Goal: Task Accomplishment & Management: Complete application form

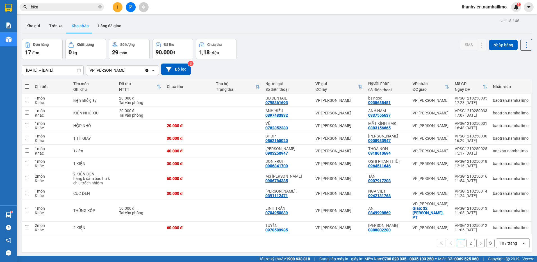
click at [466, 240] on button "2" at bounding box center [470, 243] width 8 height 8
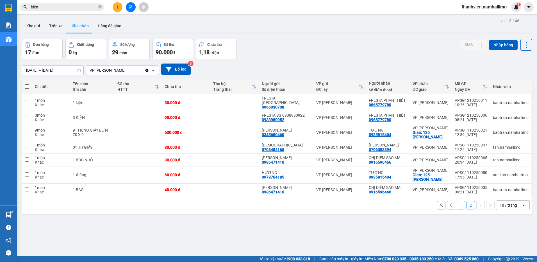
click at [459, 202] on button "1" at bounding box center [461, 205] width 8 height 8
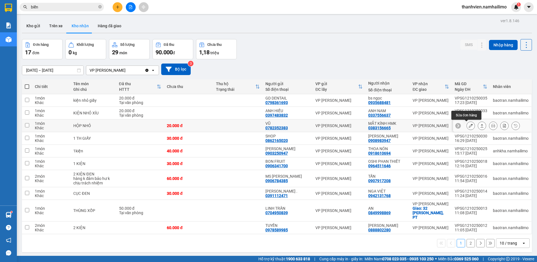
click at [469, 124] on icon at bounding box center [471, 126] width 4 height 4
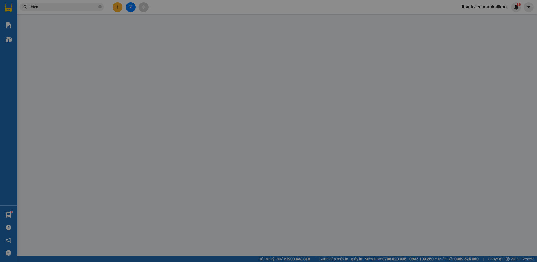
type input "0782352383"
type input "VŨ"
type input "0383156665"
type input "MẮT KÍNH HMK"
type input "20.000"
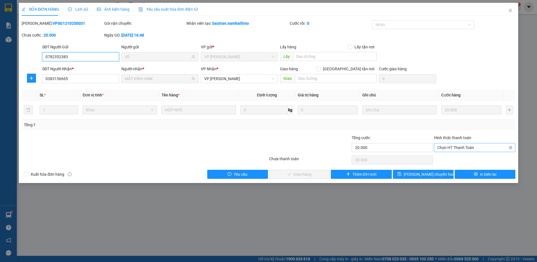
click at [451, 147] on span "Chọn HT Thanh Toán" at bounding box center [474, 147] width 75 height 8
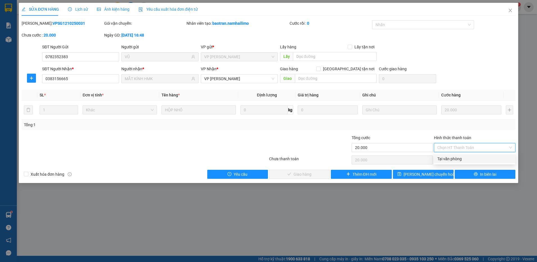
click at [453, 158] on div "Tại văn phòng" at bounding box center [474, 159] width 75 height 6
type input "0"
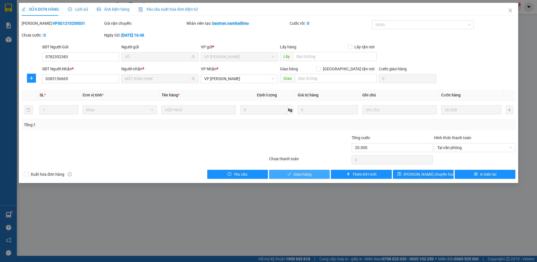
click at [314, 174] on button "Giao hàng" at bounding box center [299, 174] width 61 height 9
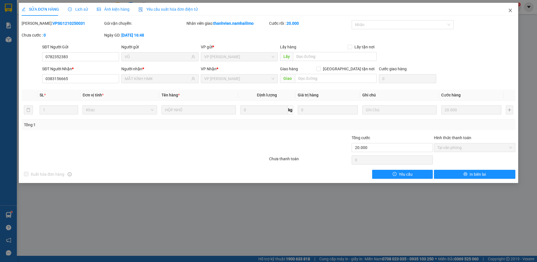
click at [511, 10] on icon "close" at bounding box center [510, 10] width 3 height 3
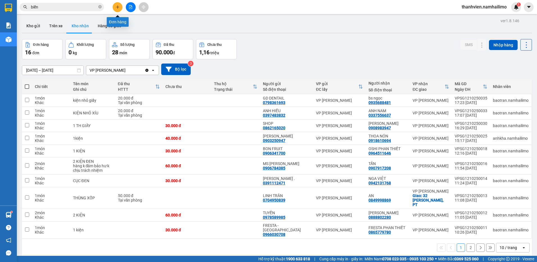
click at [119, 5] on icon "plus" at bounding box center [118, 7] width 4 height 4
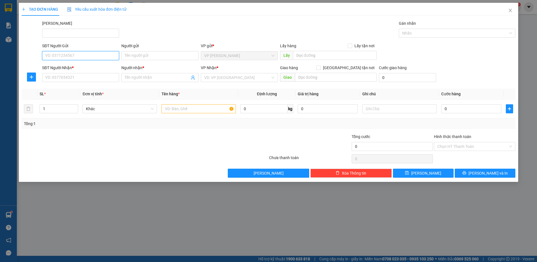
click at [70, 55] on input "SĐT Người Gửi" at bounding box center [80, 55] width 77 height 9
click at [79, 66] on div "0918450249 - CHỊ [PERSON_NAME]" at bounding box center [80, 67] width 70 height 6
type input "0918450249"
type input "CHỊ [PERSON_NAME]"
type input "0947767710"
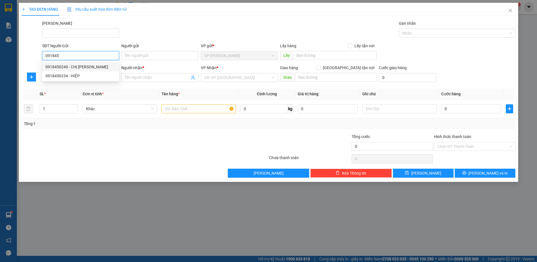
type input "[PERSON_NAME]"
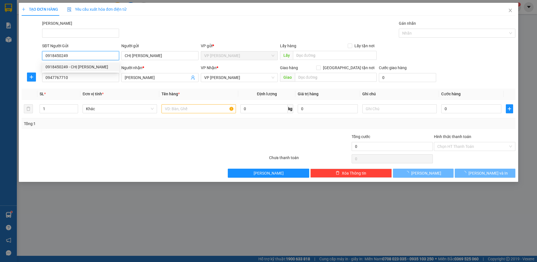
type input "40.000"
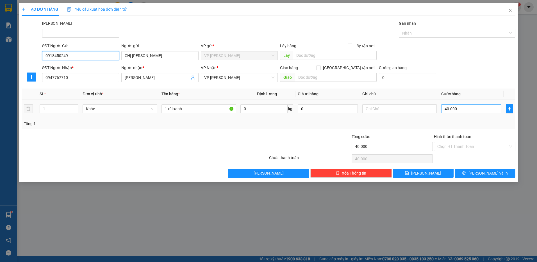
type input "0918450249"
click at [458, 108] on input "40.000" at bounding box center [471, 108] width 60 height 9
type input "3"
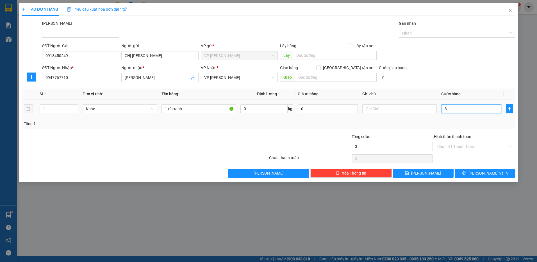
type input "30"
type input "30.000"
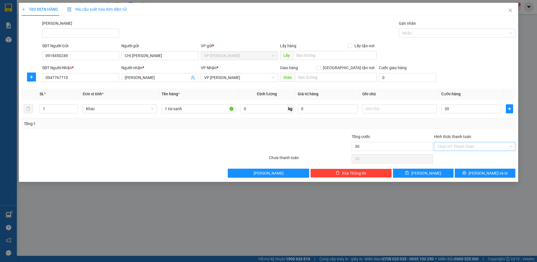
type input "30.000"
click at [468, 147] on input "Hình thức thanh toán" at bounding box center [472, 146] width 71 height 8
click at [469, 158] on div "Tại văn phòng" at bounding box center [474, 157] width 75 height 6
type input "0"
click at [462, 172] on button "[PERSON_NAME] và In" at bounding box center [485, 172] width 61 height 9
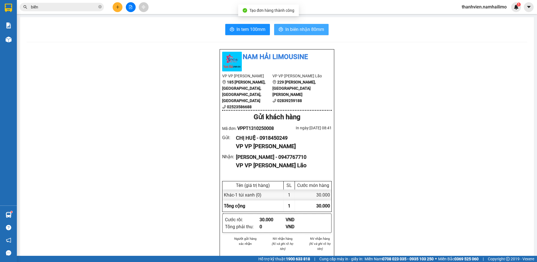
click at [312, 31] on span "In biên nhận 80mm" at bounding box center [304, 29] width 39 height 7
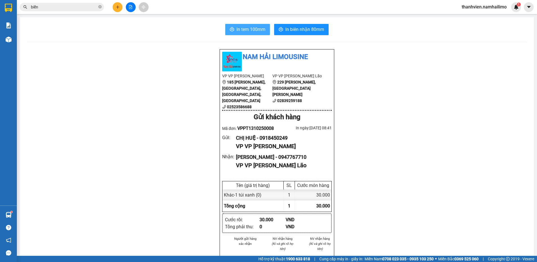
click at [254, 30] on span "In tem 100mm" at bounding box center [250, 29] width 29 height 7
click at [119, 8] on icon "plus" at bounding box center [118, 7] width 4 height 4
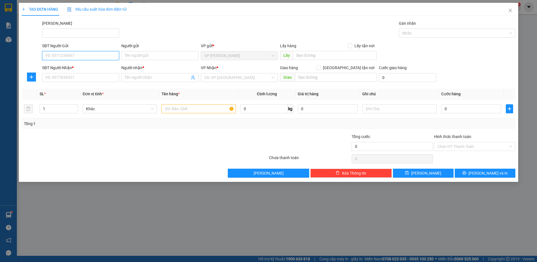
click at [70, 55] on input "SĐT Người Gửi" at bounding box center [80, 55] width 77 height 9
type input "0919004004"
click at [93, 67] on div "0919004004 - CHỊ [PERSON_NAME]" at bounding box center [80, 67] width 70 height 6
type input "CHỊ [PERSON_NAME]"
type input "0968793161"
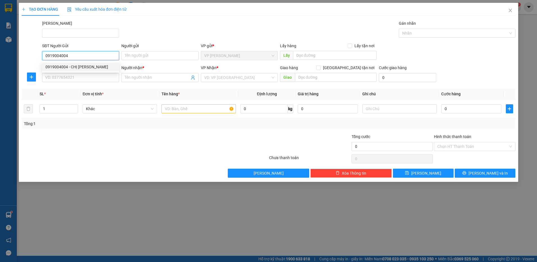
type input "phương"
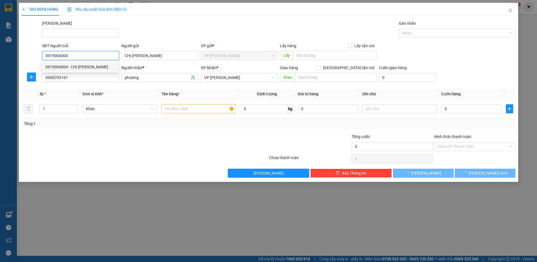
type input "40.000"
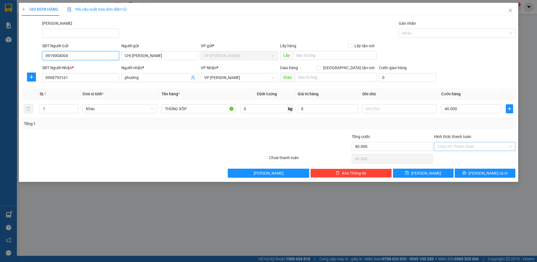
type input "0919004004"
click at [440, 146] on input "Hình thức thanh toán" at bounding box center [472, 146] width 71 height 8
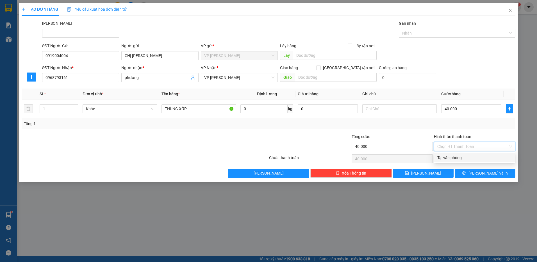
drag, startPoint x: 466, startPoint y: 158, endPoint x: 471, endPoint y: 172, distance: 14.9
click at [467, 158] on div "Tại văn phòng" at bounding box center [474, 157] width 75 height 6
type input "0"
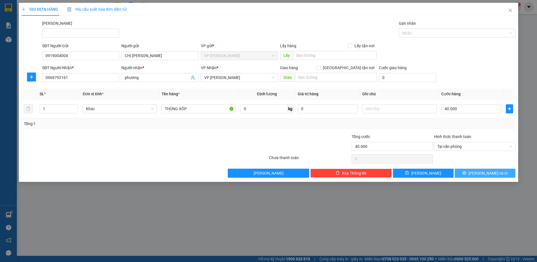
click at [471, 174] on button "[PERSON_NAME] và In" at bounding box center [485, 172] width 61 height 9
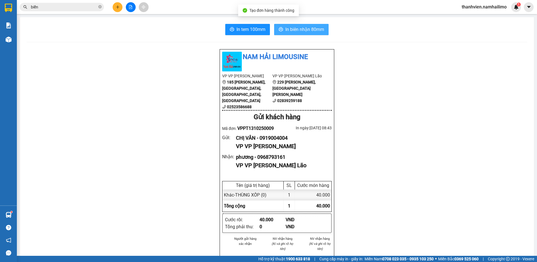
click at [295, 29] on span "In biên nhận 80mm" at bounding box center [304, 29] width 39 height 7
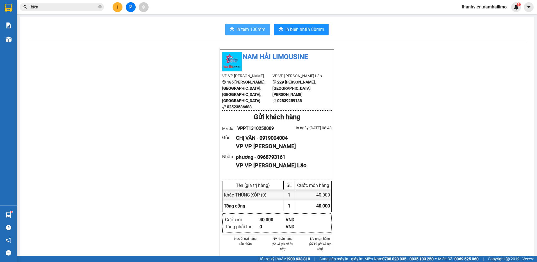
click at [240, 28] on span "In tem 100mm" at bounding box center [250, 29] width 29 height 7
click at [132, 4] on button at bounding box center [131, 7] width 10 height 10
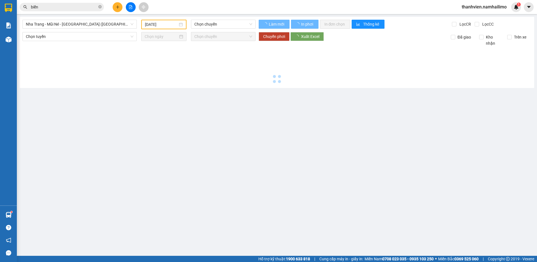
type input "[DATE]"
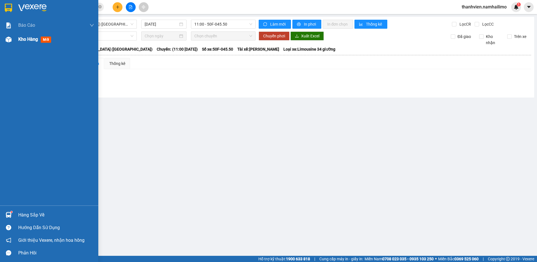
click at [15, 40] on div "Kho hàng mới" at bounding box center [49, 39] width 98 height 14
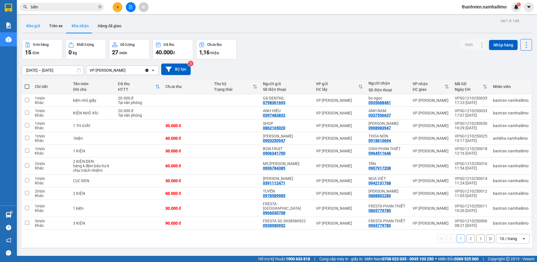
click at [42, 27] on button "Kho gửi" at bounding box center [33, 25] width 23 height 13
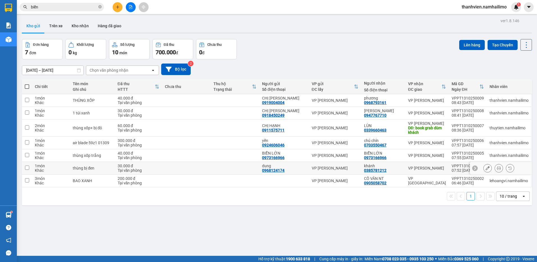
drag, startPoint x: 360, startPoint y: 168, endPoint x: 361, endPoint y: 158, distance: 10.1
click at [359, 168] on div "VP [PERSON_NAME]" at bounding box center [335, 168] width 47 height 4
checkbox input "true"
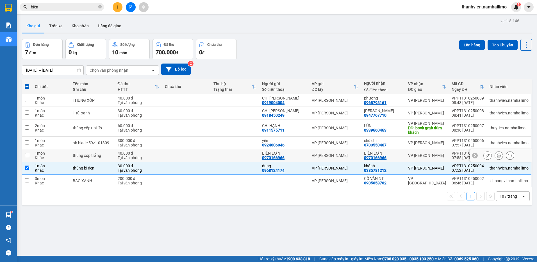
drag, startPoint x: 361, startPoint y: 154, endPoint x: 361, endPoint y: 151, distance: 3.9
click at [361, 154] on td "VP [PERSON_NAME]" at bounding box center [335, 155] width 53 height 13
checkbox input "true"
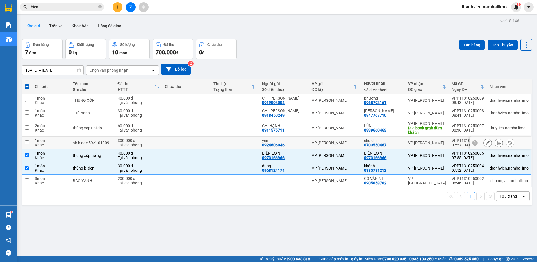
click at [361, 143] on td "VP [PERSON_NAME]" at bounding box center [335, 142] width 53 height 13
checkbox input "true"
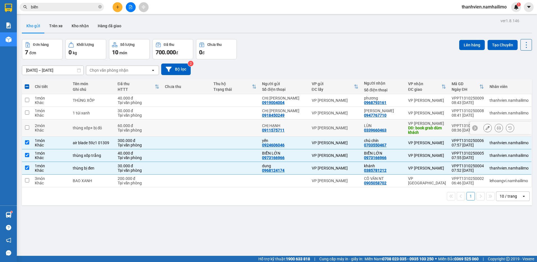
click at [358, 124] on td "VP [PERSON_NAME]" at bounding box center [335, 127] width 53 height 17
checkbox input "true"
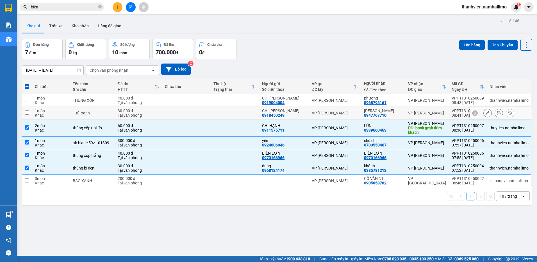
click at [354, 107] on td "VP [PERSON_NAME]" at bounding box center [335, 113] width 53 height 13
checkbox input "true"
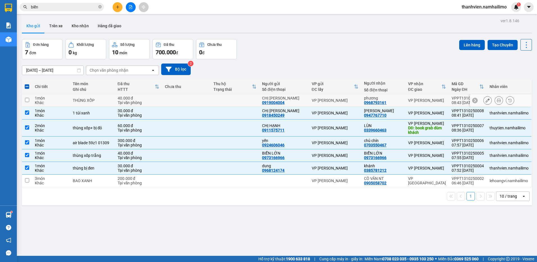
drag, startPoint x: 359, startPoint y: 99, endPoint x: 352, endPoint y: 100, distance: 7.1
click at [359, 99] on div "VP [PERSON_NAME]" at bounding box center [335, 100] width 47 height 4
checkbox input "true"
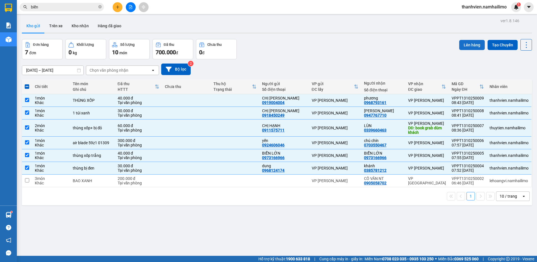
click at [477, 47] on button "Lên hàng" at bounding box center [472, 45] width 26 height 10
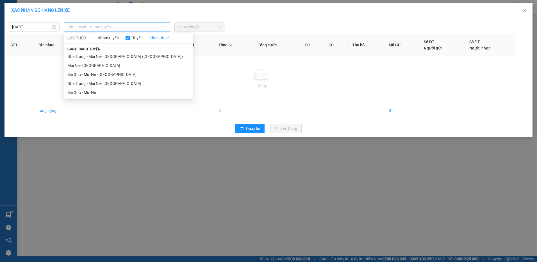
drag, startPoint x: 120, startPoint y: 26, endPoint x: 119, endPoint y: 37, distance: 11.0
click at [121, 26] on span "Chọn tuyến - nhóm tuyến" at bounding box center [116, 27] width 99 height 8
click at [100, 67] on li "Mũi Né - [GEOGRAPHIC_DATA]" at bounding box center [128, 65] width 129 height 9
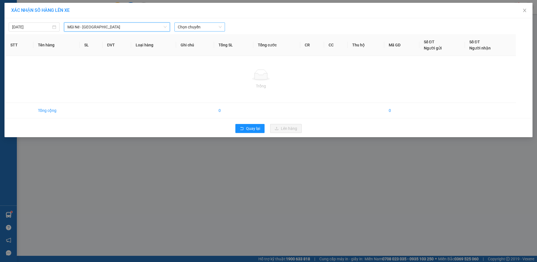
click at [211, 27] on span "Chọn chuyến" at bounding box center [200, 27] width 44 height 8
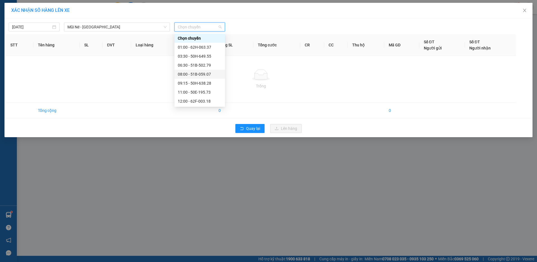
click at [211, 74] on div "08:00 - 51B-059.07" at bounding box center [200, 74] width 44 height 6
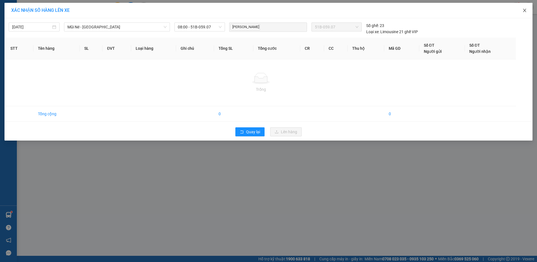
click at [526, 12] on icon "close" at bounding box center [524, 10] width 4 height 4
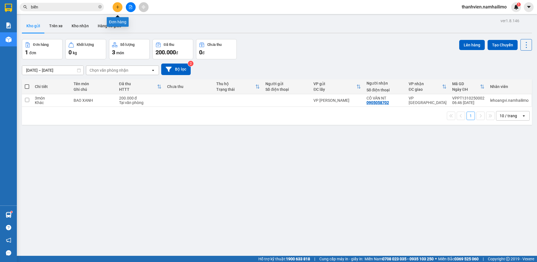
click at [117, 8] on icon "plus" at bounding box center [118, 7] width 4 height 4
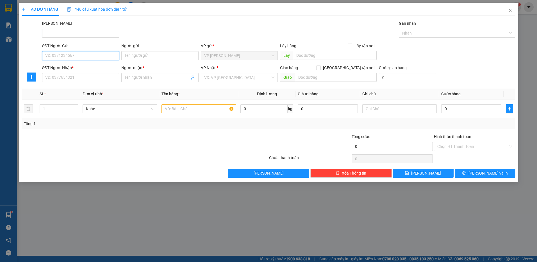
click at [60, 58] on input "SĐT Người Gửi" at bounding box center [80, 55] width 77 height 9
click at [77, 68] on div "0949802526 - TRÂN" at bounding box center [80, 67] width 70 height 6
type input "0949802526"
type input "TRÂN"
type input "0944182744"
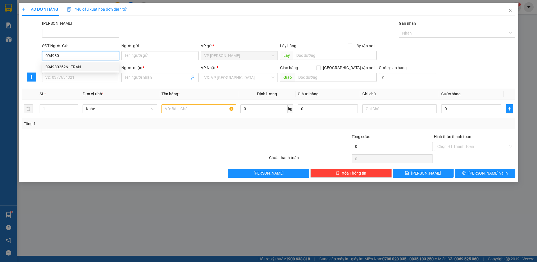
type input "THẮNG"
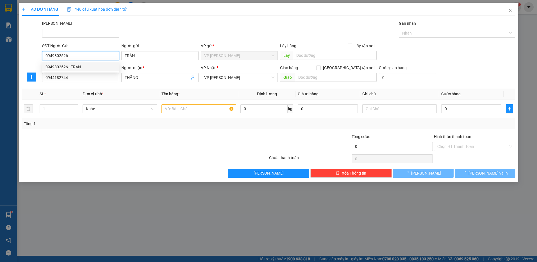
type input "30.000"
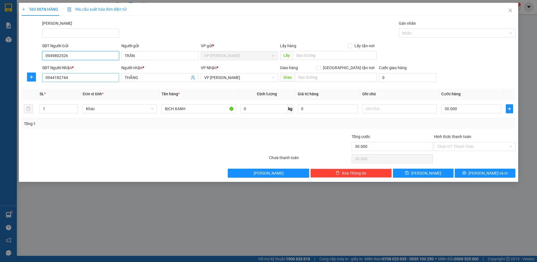
type input "0949802526"
click at [77, 75] on input "0944182744" at bounding box center [80, 77] width 77 height 9
click at [77, 76] on input "0944182744" at bounding box center [80, 77] width 77 height 9
type input "0949108800"
click at [102, 87] on div "0949108800 - PHÁT" at bounding box center [80, 89] width 70 height 6
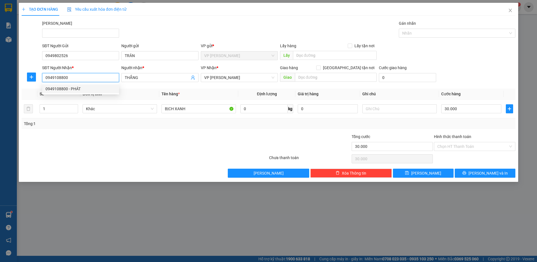
type input "PHÁT"
type input "0949108800"
click at [462, 143] on input "Hình thức thanh toán" at bounding box center [472, 146] width 71 height 8
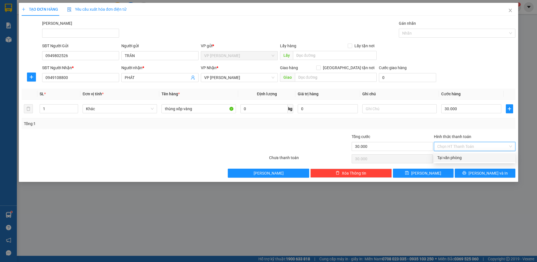
click at [459, 159] on div "Tại văn phòng" at bounding box center [474, 157] width 75 height 6
type input "0"
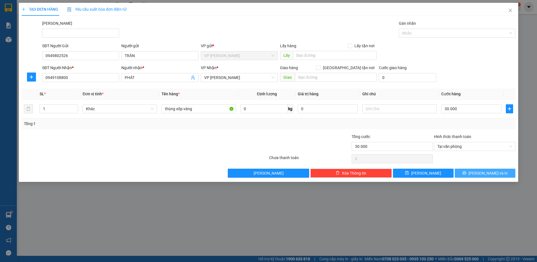
click at [463, 173] on button "[PERSON_NAME] và In" at bounding box center [485, 172] width 61 height 9
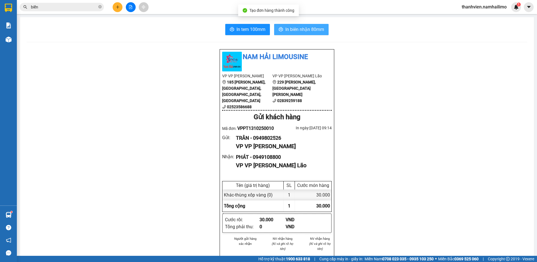
click at [305, 30] on span "In biên nhận 80mm" at bounding box center [304, 29] width 39 height 7
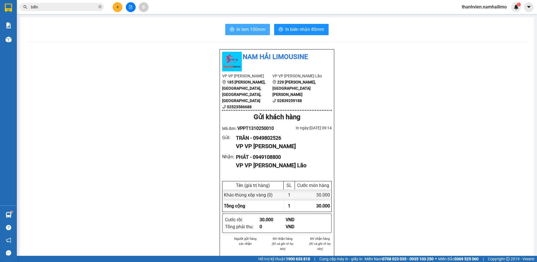
click at [244, 29] on span "In tem 100mm" at bounding box center [250, 29] width 29 height 7
click at [118, 8] on icon "plus" at bounding box center [118, 7] width 4 height 4
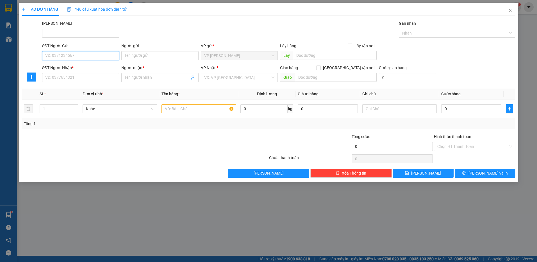
click at [92, 55] on input "SĐT Người Gửi" at bounding box center [80, 55] width 77 height 9
click at [92, 65] on div "0523265695 - thao" at bounding box center [80, 67] width 70 height 6
type input "0523265695"
type input "thao"
type input "0902519851"
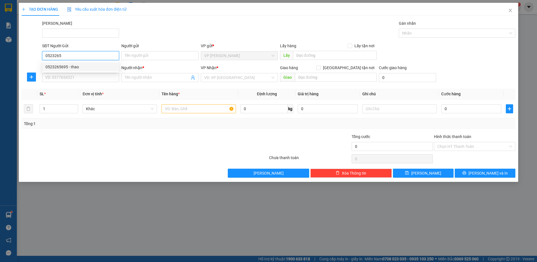
type input "TRƯỜNG"
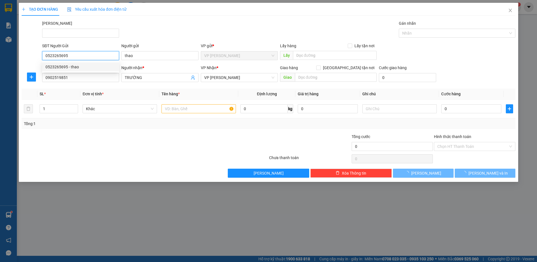
type input "30.000"
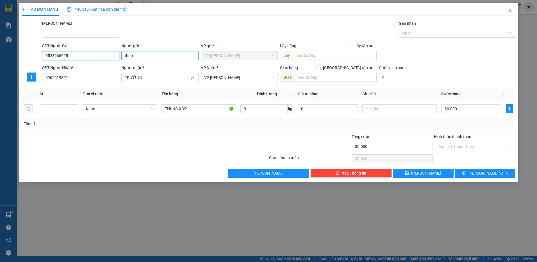
type input "0523265695"
click at [138, 59] on input "thao" at bounding box center [159, 55] width 77 height 9
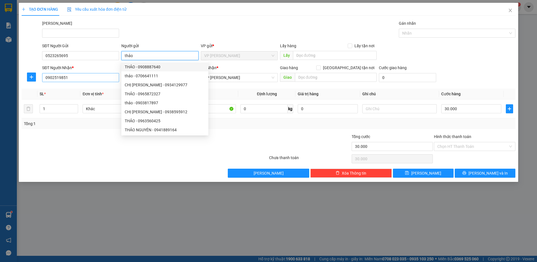
type input "thảo"
click at [82, 81] on input "0902519851" at bounding box center [80, 77] width 77 height 9
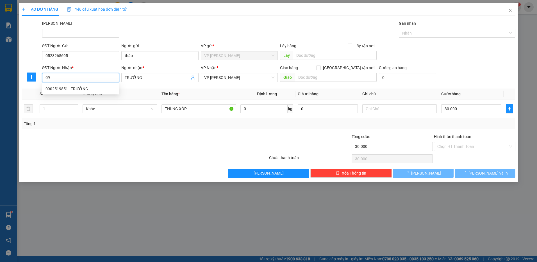
type input "0"
click at [85, 88] on div "0348065100 - [PERSON_NAME]" at bounding box center [80, 89] width 70 height 6
type input "0348065100"
type input "[PERSON_NAME]"
type input "50.000"
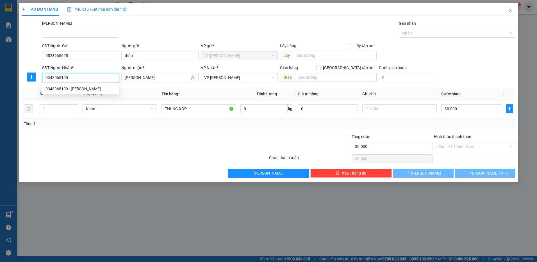
type input "50.000"
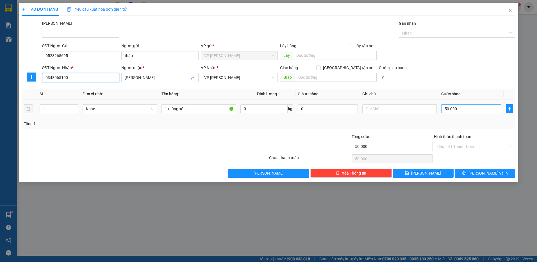
type input "0348065100"
click at [466, 110] on input "50.000" at bounding box center [471, 108] width 60 height 9
type input "4"
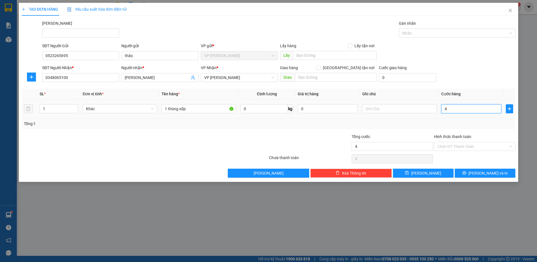
type input "40"
type input "40.000"
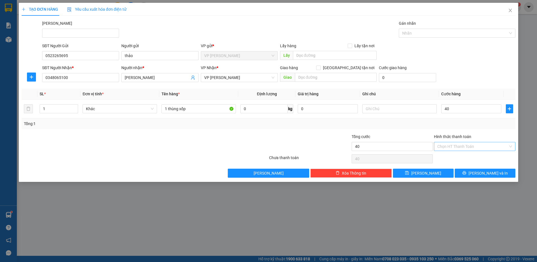
type input "40.000"
click at [475, 146] on input "Hình thức thanh toán" at bounding box center [472, 146] width 71 height 8
click at [474, 156] on div "Tại văn phòng" at bounding box center [474, 157] width 75 height 6
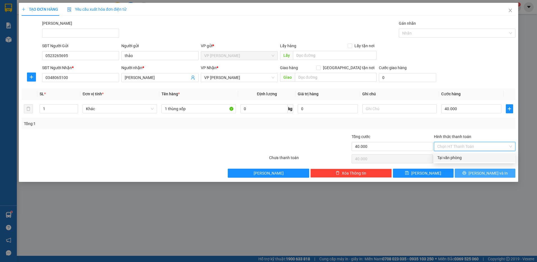
type input "0"
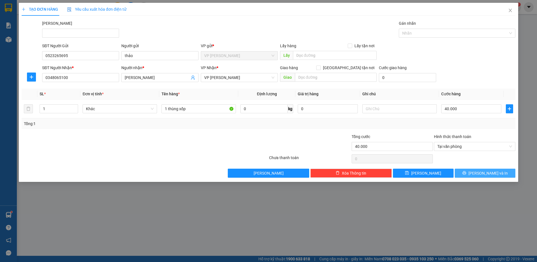
click at [468, 173] on button "[PERSON_NAME] và In" at bounding box center [485, 172] width 61 height 9
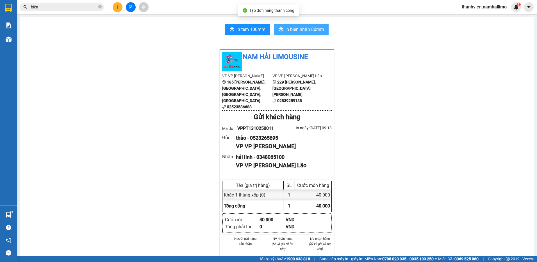
click at [304, 26] on span "In biên nhận 80mm" at bounding box center [304, 29] width 39 height 7
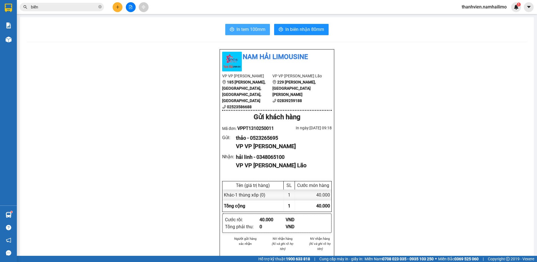
click at [255, 26] on span "In tem 100mm" at bounding box center [250, 29] width 29 height 7
click at [127, 5] on button at bounding box center [131, 7] width 10 height 10
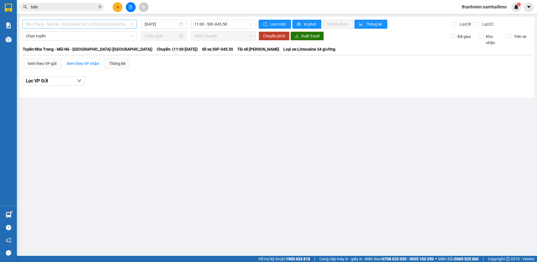
click at [101, 27] on span "Nha Trang - Mũi Né - [GEOGRAPHIC_DATA] ([GEOGRAPHIC_DATA])" at bounding box center [80, 24] width 108 height 8
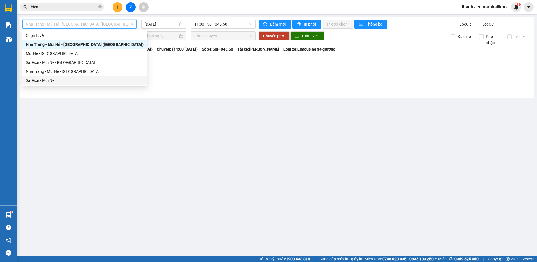
click at [79, 80] on div "Sài Gòn - Mũi Né" at bounding box center [85, 80] width 118 height 6
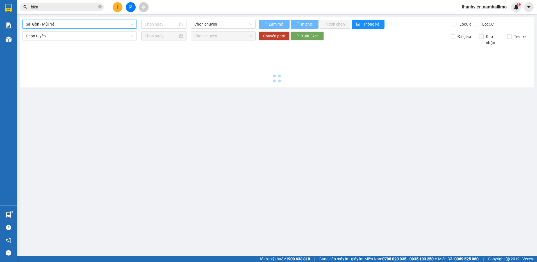
type input "[DATE]"
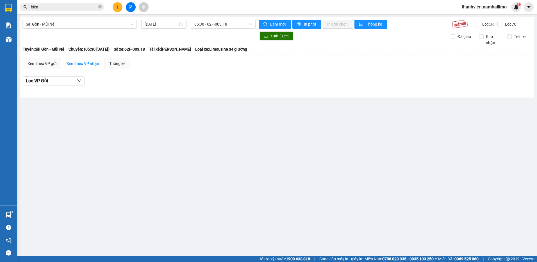
click at [234, 18] on div "[GEOGRAPHIC_DATA] - Mũi Né [DATE] 05:30 - 62F-003.18 Làm mới In phơi In đơn chọ…" at bounding box center [277, 57] width 514 height 81
click at [235, 26] on span "05:30 - 62F-003.18" at bounding box center [223, 24] width 58 height 8
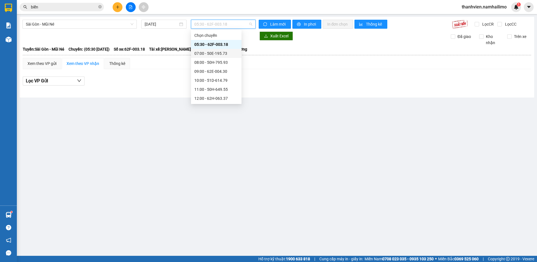
click at [225, 52] on div "07:00 - 50E-195.73" at bounding box center [216, 53] width 44 height 6
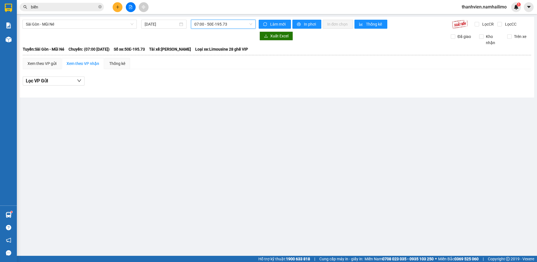
click at [239, 24] on span "07:00 - 50E-195.73" at bounding box center [223, 24] width 58 height 8
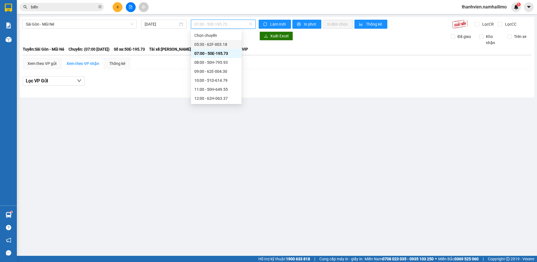
click at [216, 44] on div "05:30 - 62F-003.18" at bounding box center [216, 44] width 44 height 6
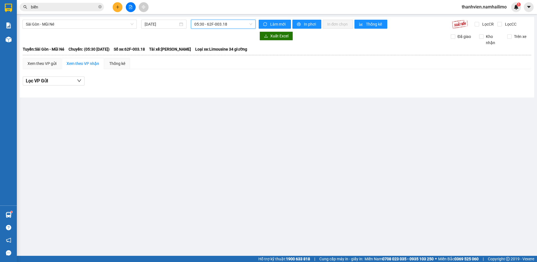
click at [229, 23] on span "05:30 - 62F-003.18" at bounding box center [223, 24] width 58 height 8
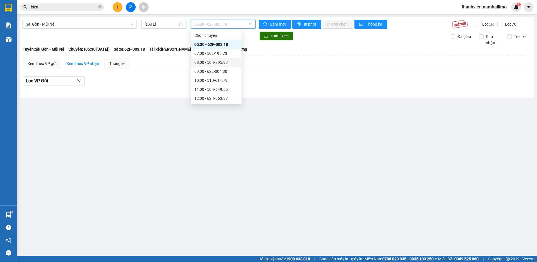
click at [229, 62] on div "08:00 - 50H-795.93" at bounding box center [216, 62] width 44 height 6
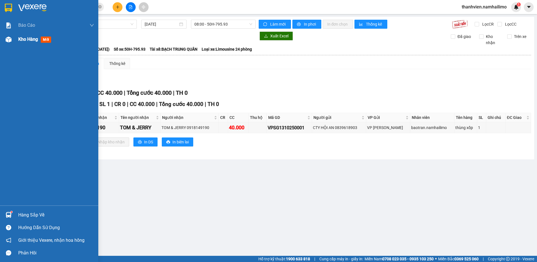
click at [30, 41] on span "Kho hàng" at bounding box center [28, 39] width 20 height 5
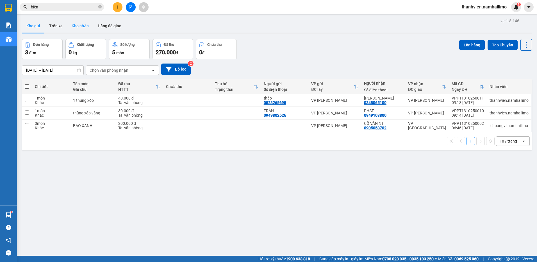
click at [81, 24] on button "Kho nhận" at bounding box center [80, 25] width 26 height 13
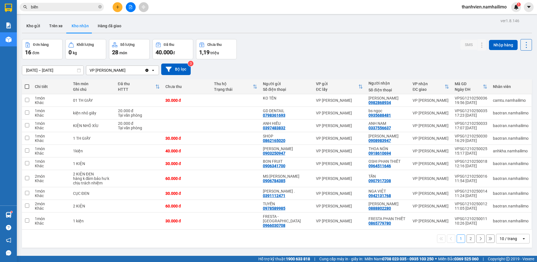
click at [468, 235] on button "2" at bounding box center [470, 238] width 8 height 8
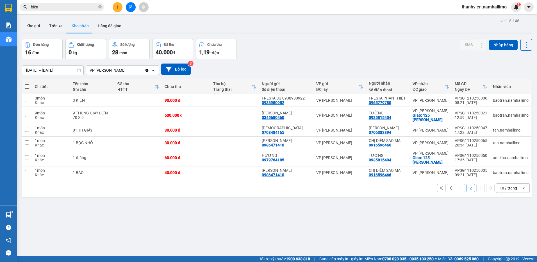
click at [457, 188] on button "1" at bounding box center [461, 188] width 8 height 8
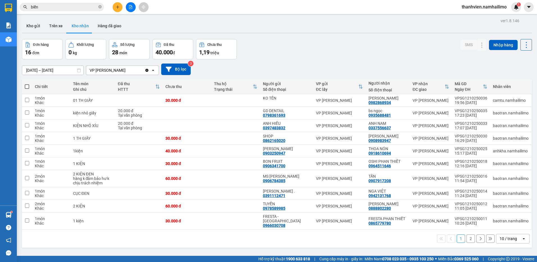
click at [466, 234] on button "2" at bounding box center [470, 238] width 8 height 8
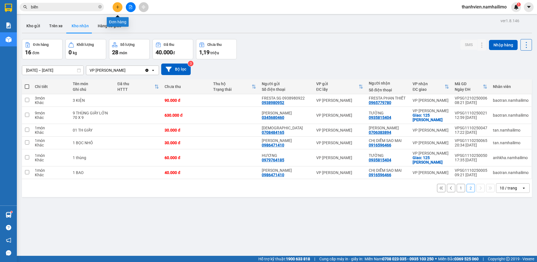
click at [117, 7] on icon "plus" at bounding box center [117, 7] width 3 height 0
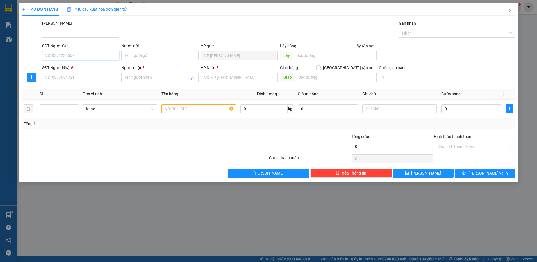
click at [86, 56] on input "SĐT Người Gửi" at bounding box center [80, 55] width 77 height 9
type input "0933929491"
click at [77, 68] on div "0933929491 - DIỆU" at bounding box center [80, 67] width 70 height 6
type input "DIỆU"
type input "0945476746"
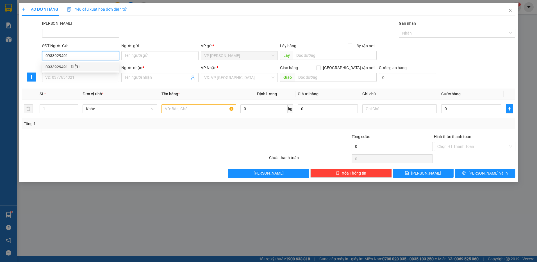
type input "KHOA"
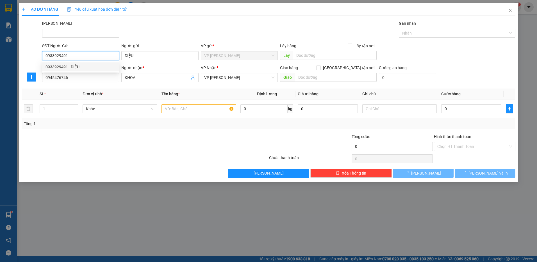
type input "40.000"
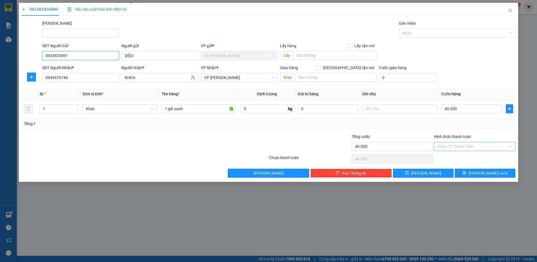
type input "0933929491"
click at [462, 144] on input "Hình thức thanh toán" at bounding box center [472, 146] width 71 height 8
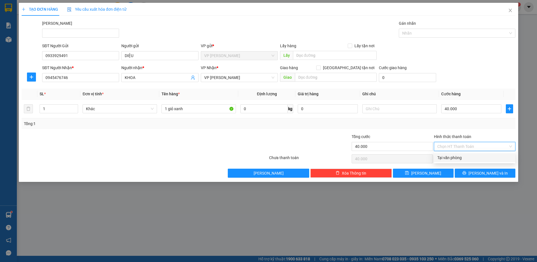
click at [459, 157] on div "Tại văn phòng" at bounding box center [474, 157] width 75 height 6
type input "0"
drag, startPoint x: 469, startPoint y: 174, endPoint x: 465, endPoint y: 172, distance: 4.1
click at [468, 174] on button "[PERSON_NAME] và In" at bounding box center [485, 172] width 61 height 9
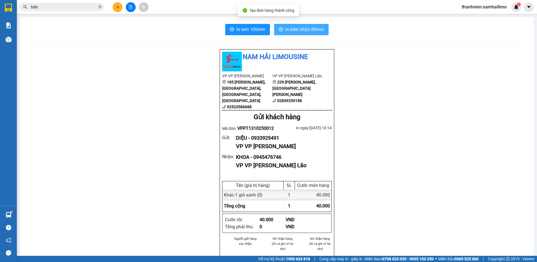
click at [312, 26] on span "In biên nhận 80mm" at bounding box center [304, 29] width 39 height 7
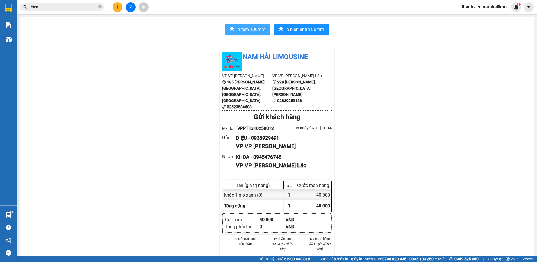
click at [256, 30] on span "In tem 100mm" at bounding box center [250, 29] width 29 height 7
click at [66, 8] on input "biển" at bounding box center [64, 7] width 66 height 6
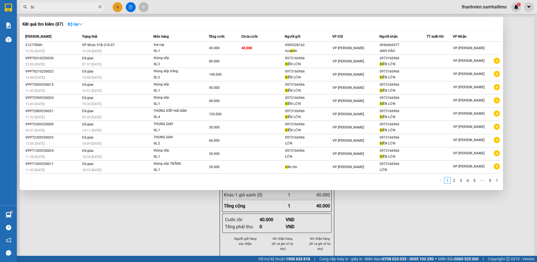
type input "b"
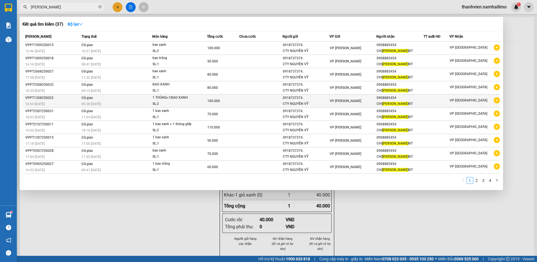
type input "[PERSON_NAME]"
click at [497, 102] on icon "plus-circle" at bounding box center [497, 100] width 6 height 6
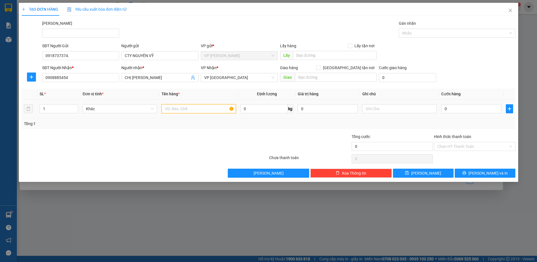
click at [192, 109] on input "text" at bounding box center [198, 108] width 74 height 9
type input "BAO XANH"
click at [449, 110] on input "0" at bounding box center [471, 108] width 60 height 9
type input "5"
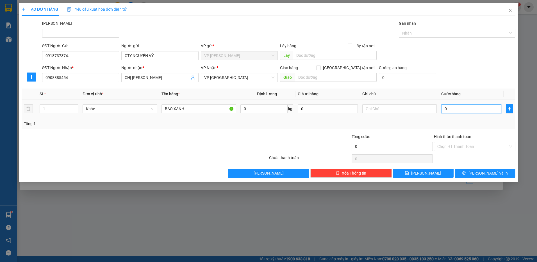
type input "5"
type input "50"
type input "50.000"
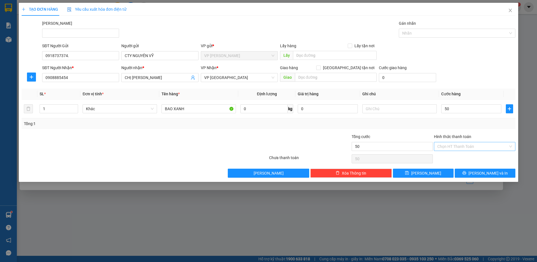
type input "50.000"
click at [481, 146] on input "Hình thức thanh toán" at bounding box center [472, 146] width 71 height 8
click at [477, 159] on div "Tại văn phòng" at bounding box center [474, 157] width 75 height 6
type input "0"
click at [469, 172] on button "[PERSON_NAME] và In" at bounding box center [485, 172] width 61 height 9
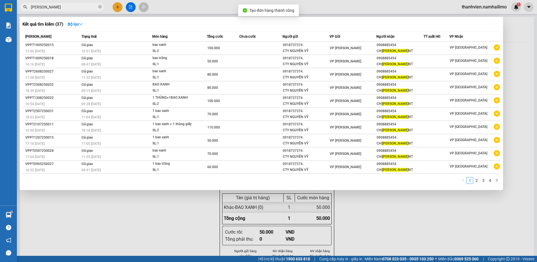
drag, startPoint x: 360, startPoint y: 219, endPoint x: 362, endPoint y: 200, distance: 18.9
click at [361, 214] on div at bounding box center [268, 131] width 537 height 262
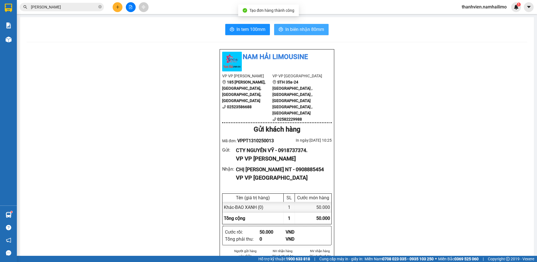
click at [317, 27] on span "In biên nhận 80mm" at bounding box center [304, 29] width 39 height 7
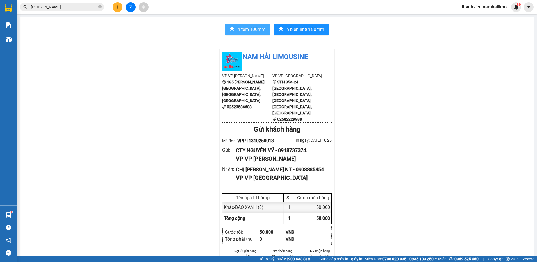
click at [258, 28] on span "In tem 100mm" at bounding box center [250, 29] width 29 height 7
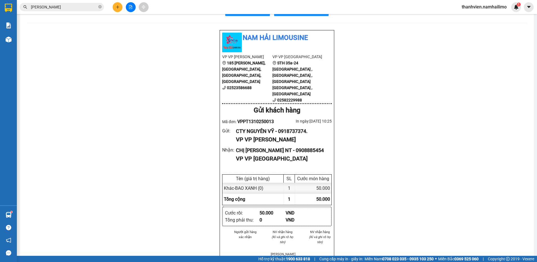
scroll to position [28, 0]
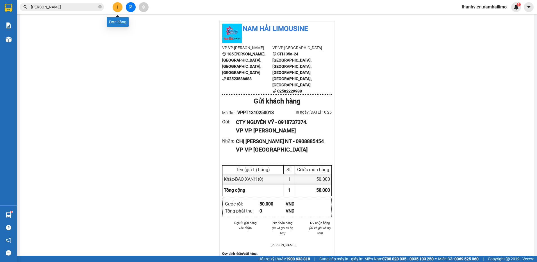
click at [120, 8] on button at bounding box center [118, 7] width 10 height 10
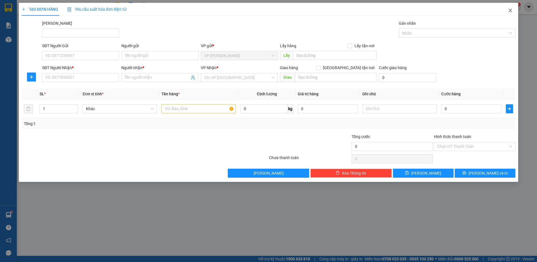
click at [510, 13] on icon "close" at bounding box center [510, 10] width 4 height 4
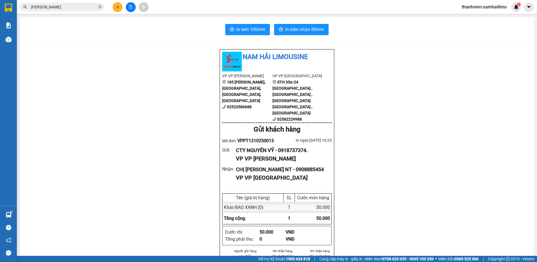
click at [63, 8] on input "[PERSON_NAME]" at bounding box center [64, 7] width 66 height 6
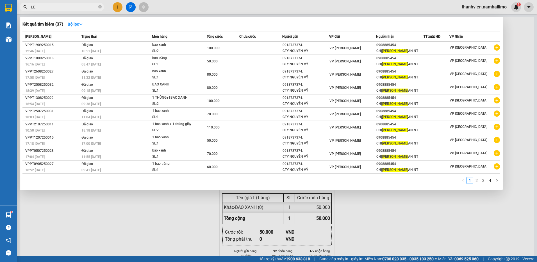
type input "L"
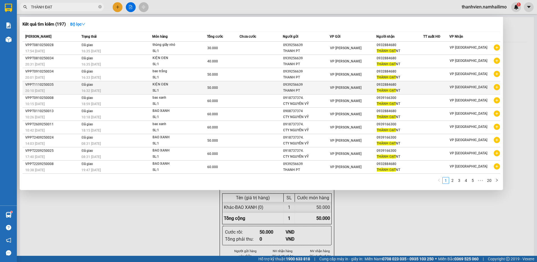
type input "THÀNH ĐẠT"
click at [497, 89] on icon "plus-circle" at bounding box center [497, 87] width 6 height 6
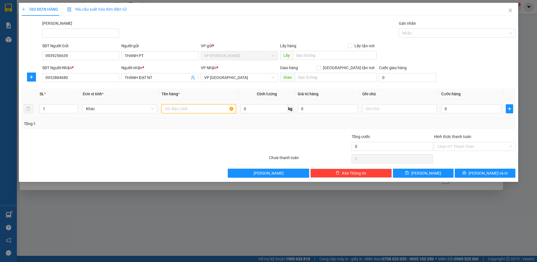
click at [188, 111] on input "text" at bounding box center [198, 108] width 74 height 9
type input "BAO XANH"
click at [462, 109] on input "0" at bounding box center [471, 108] width 60 height 9
type input "8"
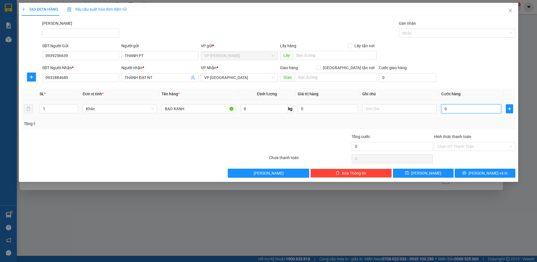
type input "8"
type input "80"
type input "8"
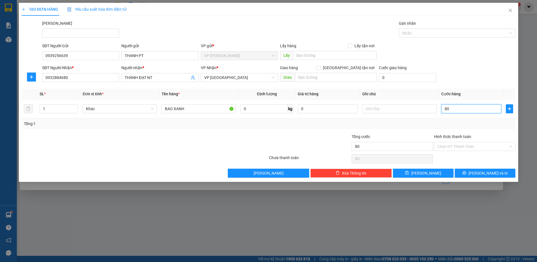
type input "8"
type input "0"
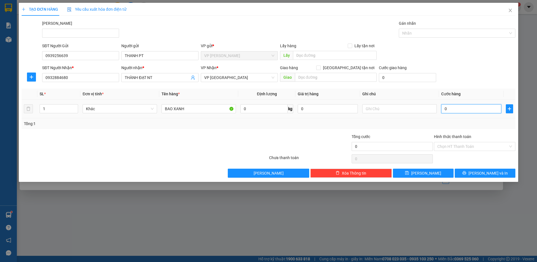
drag, startPoint x: 453, startPoint y: 111, endPoint x: 444, endPoint y: 111, distance: 9.0
click at [444, 111] on input "0" at bounding box center [471, 108] width 60 height 9
type input "6"
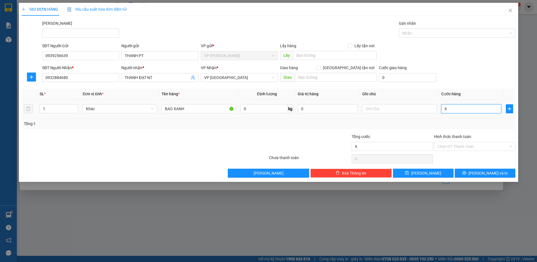
type input "60"
type input "60.000"
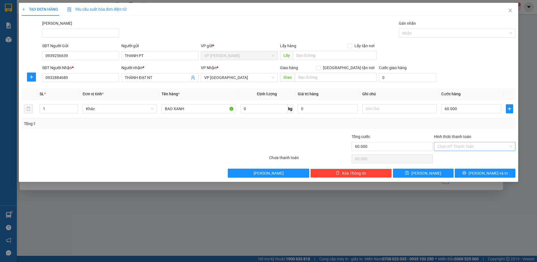
click at [464, 146] on input "Hình thức thanh toán" at bounding box center [472, 146] width 71 height 8
click at [466, 157] on div "Tại văn phòng" at bounding box center [474, 157] width 75 height 6
type input "0"
click at [467, 173] on button "[PERSON_NAME] và In" at bounding box center [485, 172] width 61 height 9
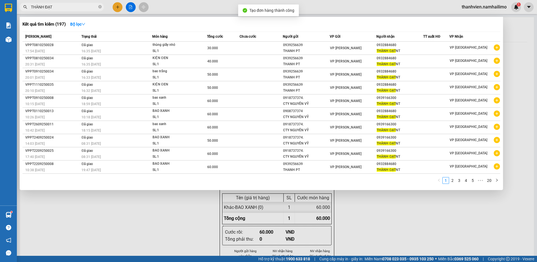
click at [406, 214] on div at bounding box center [268, 131] width 537 height 262
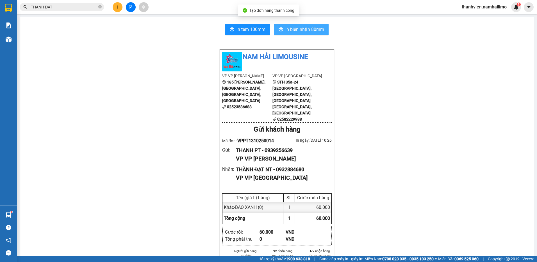
click at [317, 29] on span "In biên nhận 80mm" at bounding box center [304, 29] width 39 height 7
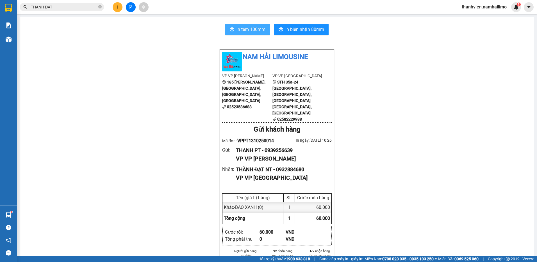
click at [256, 28] on span "In tem 100mm" at bounding box center [250, 29] width 29 height 7
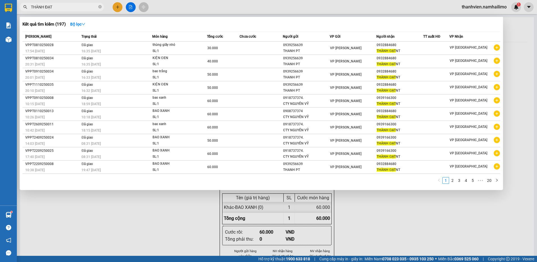
click at [64, 9] on input "THÀNH ĐẠT" at bounding box center [64, 7] width 66 height 6
type input "T"
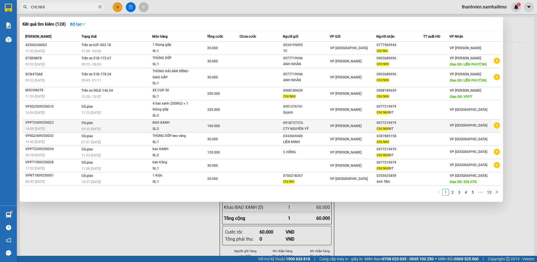
type input "CHỊ NHI"
click at [494, 126] on icon "plus-circle" at bounding box center [497, 125] width 6 height 6
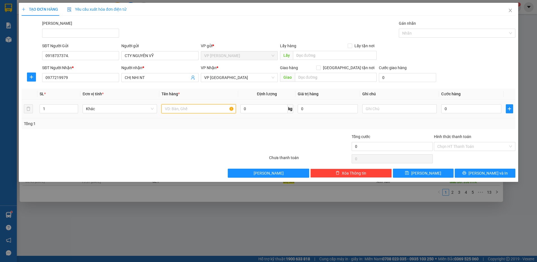
click at [205, 107] on input "text" at bounding box center [198, 108] width 74 height 9
type input "BAO XANH"
click at [451, 110] on input "0" at bounding box center [471, 108] width 60 height 9
type input "8"
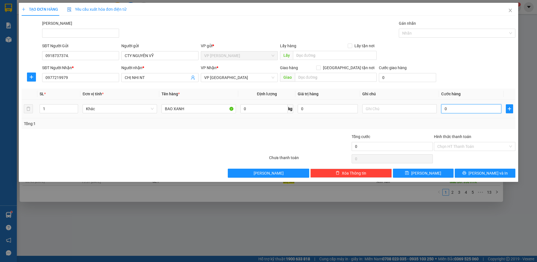
type input "8"
type input "80"
type input "80.000"
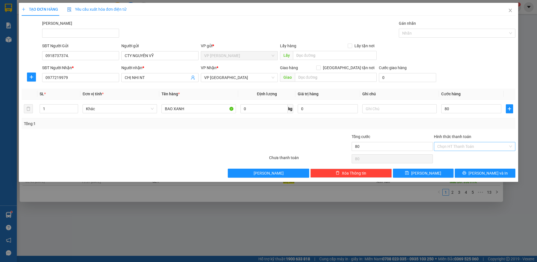
type input "80.000"
click at [465, 145] on input "Hình thức thanh toán" at bounding box center [472, 146] width 71 height 8
click at [466, 155] on div "Tại văn phòng" at bounding box center [474, 157] width 75 height 6
type input "0"
click at [464, 172] on button "[PERSON_NAME] và In" at bounding box center [485, 172] width 61 height 9
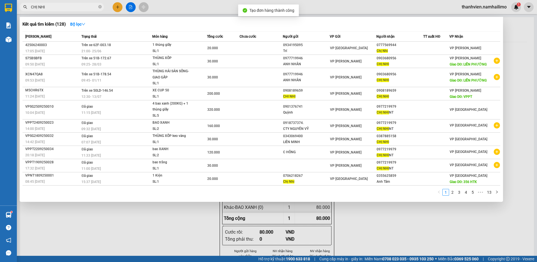
click at [385, 224] on div at bounding box center [268, 131] width 537 height 262
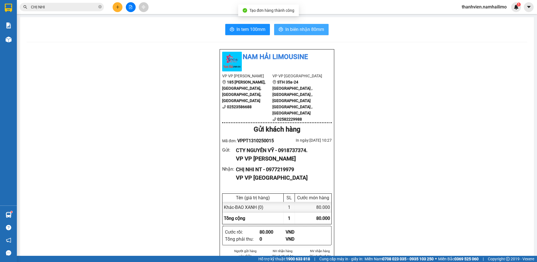
click at [311, 30] on span "In biên nhận 80mm" at bounding box center [304, 29] width 39 height 7
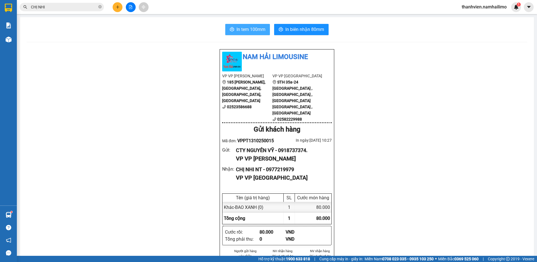
click at [254, 27] on span "In tem 100mm" at bounding box center [250, 29] width 29 height 7
click at [129, 9] on button at bounding box center [131, 7] width 10 height 10
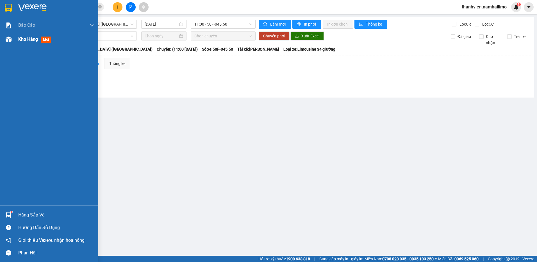
click at [20, 38] on span "Kho hàng" at bounding box center [28, 39] width 20 height 5
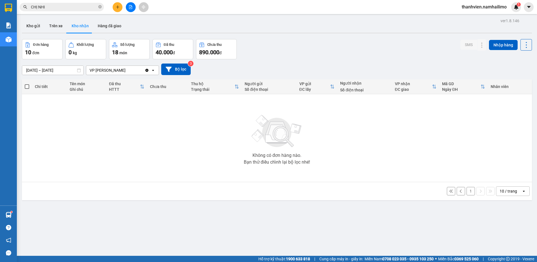
click at [88, 28] on button "Kho nhận" at bounding box center [80, 25] width 26 height 13
click at [30, 26] on button "Kho gửi" at bounding box center [33, 25] width 23 height 13
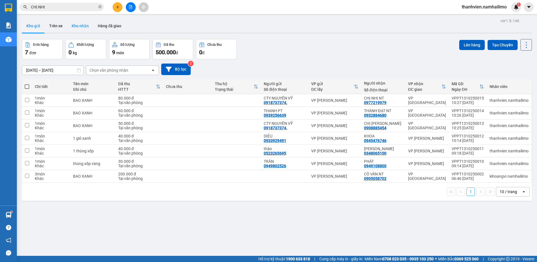
click at [84, 28] on button "Kho nhận" at bounding box center [80, 25] width 26 height 13
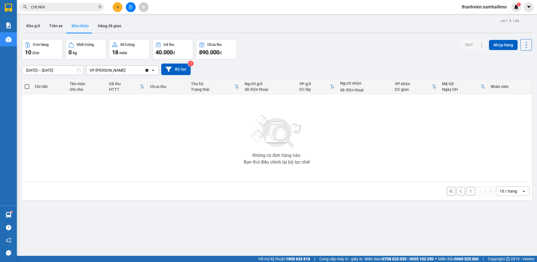
click at [467, 192] on button "1" at bounding box center [470, 191] width 8 height 8
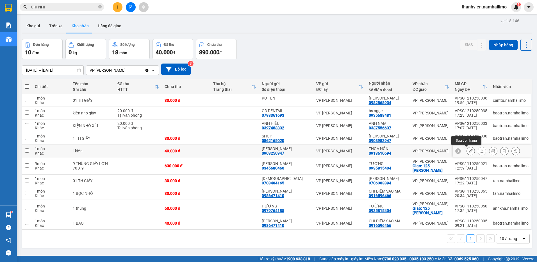
click at [468, 151] on button at bounding box center [471, 151] width 8 height 10
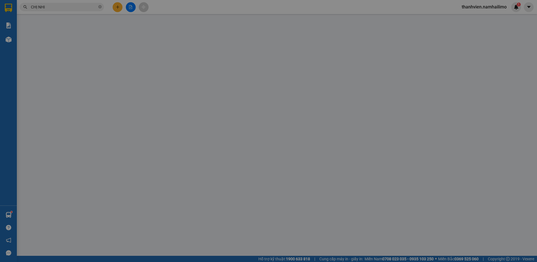
type input "0903250947"
type input "[PERSON_NAME]"
type input "0918610694"
type input "THOA NÓN"
type input "40.000"
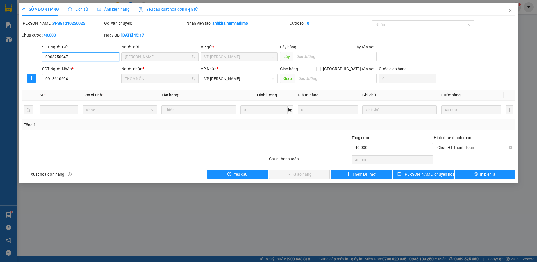
drag, startPoint x: 464, startPoint y: 147, endPoint x: 461, endPoint y: 152, distance: 6.5
click at [464, 147] on span "Chọn HT Thanh Toán" at bounding box center [474, 147] width 75 height 8
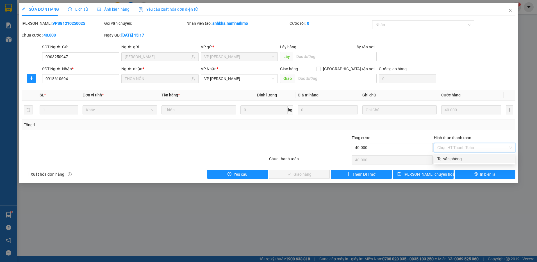
click at [459, 158] on div "Tại văn phòng" at bounding box center [474, 159] width 75 height 6
type input "0"
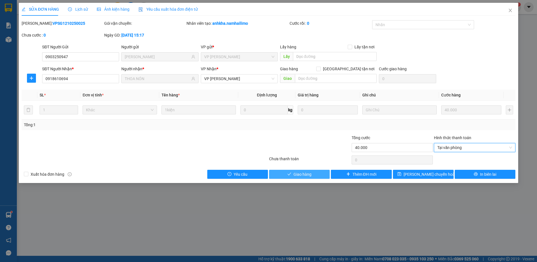
click at [316, 175] on button "Giao hàng" at bounding box center [299, 174] width 61 height 9
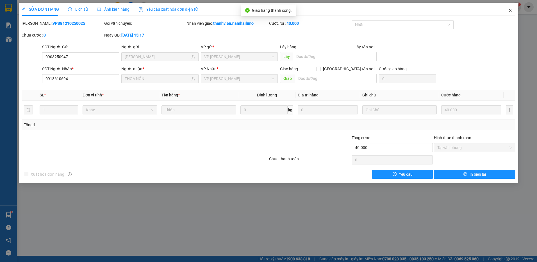
click at [510, 10] on icon "close" at bounding box center [510, 10] width 3 height 3
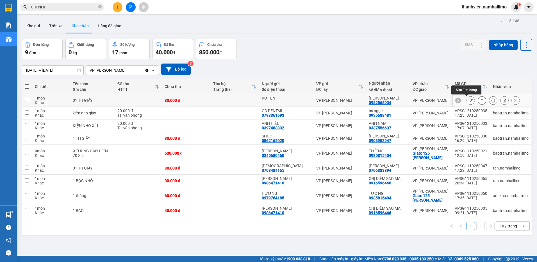
click at [469, 99] on icon at bounding box center [471, 100] width 4 height 4
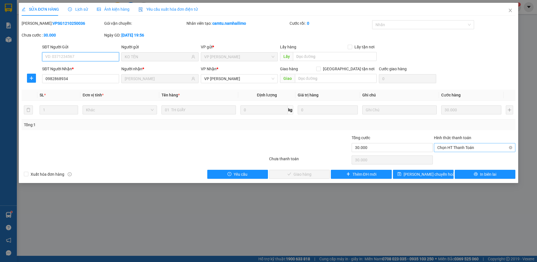
click at [450, 147] on span "Chọn HT Thanh Toán" at bounding box center [474, 147] width 75 height 8
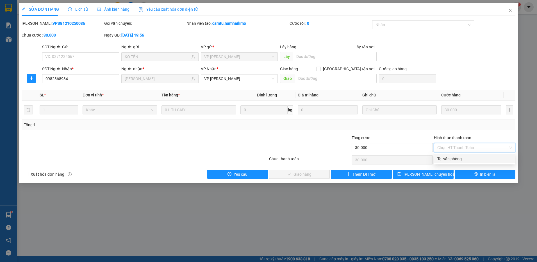
click at [450, 156] on div "Tại văn phòng" at bounding box center [474, 159] width 75 height 6
type input "0"
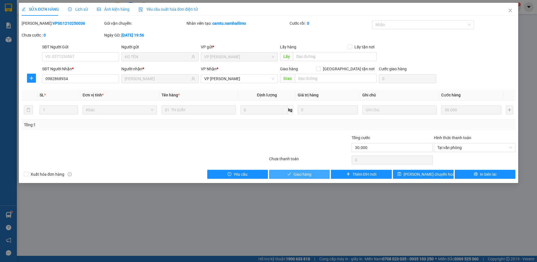
click at [317, 176] on button "Giao hàng" at bounding box center [299, 174] width 61 height 9
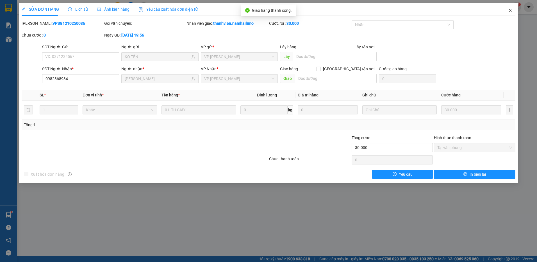
click at [510, 8] on span "Close" at bounding box center [510, 11] width 16 height 16
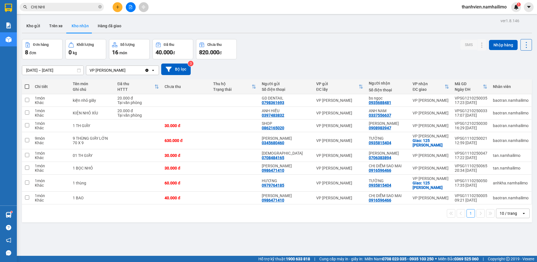
click at [176, 245] on div "ver 1.8.146 Kho gửi Trên xe Kho nhận Hàng đã giao Đơn hàng 8 đơn Khối lượng 0 k…" at bounding box center [277, 148] width 514 height 262
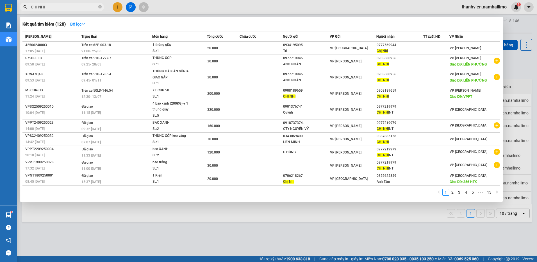
click at [58, 6] on input "CHỊ NHI" at bounding box center [64, 7] width 66 height 6
type input "C"
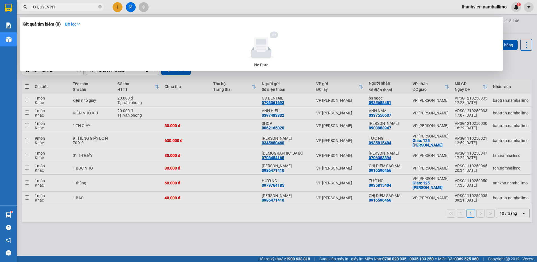
click at [36, 7] on input "TỐ QUYÊN NT" at bounding box center [64, 7] width 66 height 6
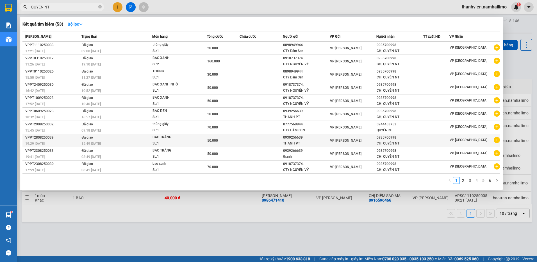
type input "QUYÊN NT"
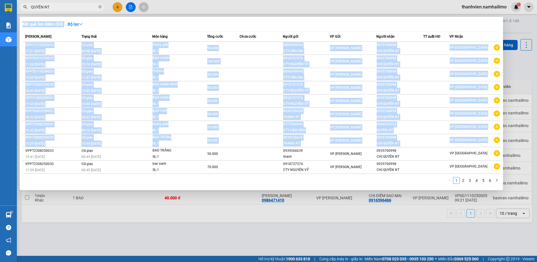
drag, startPoint x: 496, startPoint y: 142, endPoint x: 494, endPoint y: 237, distance: 95.8
click at [0, 7] on div "Kết quả tìm kiếm ( 53 ) Bộ lọc Mã ĐH Trạng thái Món hàng Tổng cước Chưa cước Ng…" at bounding box center [0, 7] width 0 height 0
click at [458, 238] on div at bounding box center [268, 131] width 537 height 262
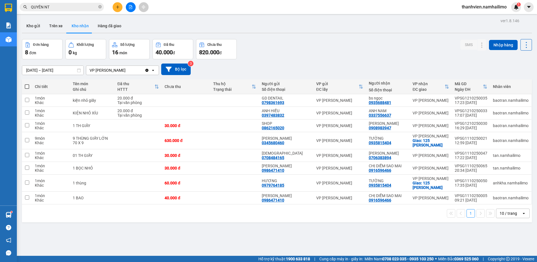
click at [73, 8] on input "QUYÊN NT" at bounding box center [64, 7] width 66 height 6
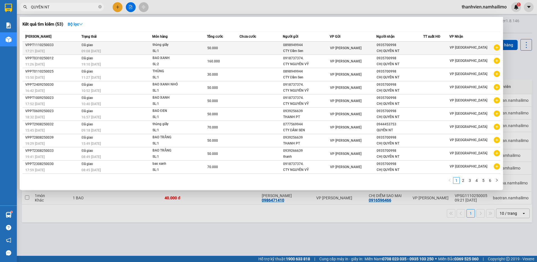
click at [498, 49] on icon "plus-circle" at bounding box center [497, 47] width 6 height 6
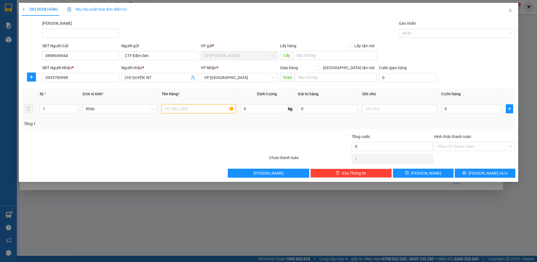
click at [201, 107] on input "text" at bounding box center [198, 108] width 74 height 9
type input "THÙNG GIẤY TRẮNG"
click at [450, 107] on input "0" at bounding box center [471, 108] width 60 height 9
type input "3"
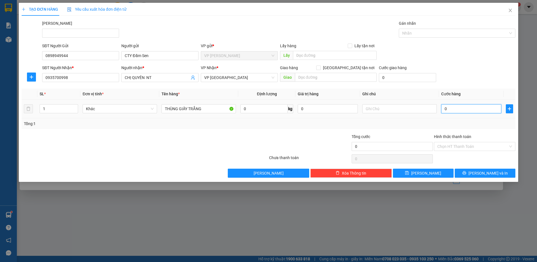
type input "3"
type input "30"
type input "30.000"
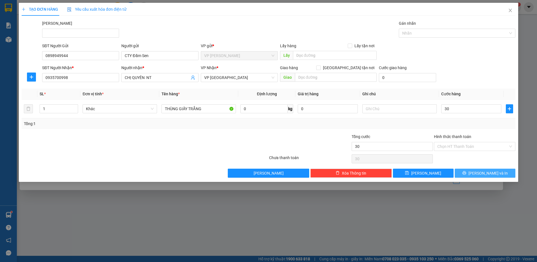
type input "30.000"
click at [467, 174] on button "[PERSON_NAME] và In" at bounding box center [485, 172] width 61 height 9
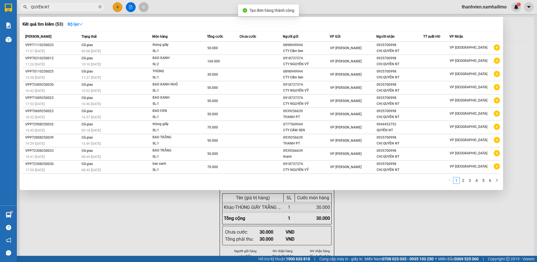
drag, startPoint x: 416, startPoint y: 211, endPoint x: 410, endPoint y: 208, distance: 7.3
click at [414, 211] on div at bounding box center [268, 131] width 537 height 262
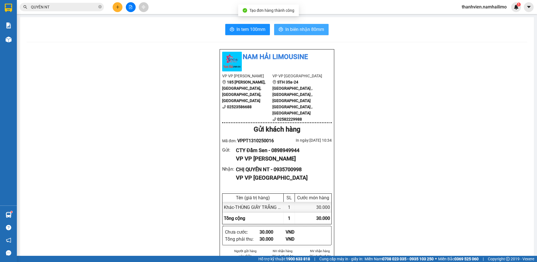
click at [302, 30] on span "In biên nhận 80mm" at bounding box center [304, 29] width 39 height 7
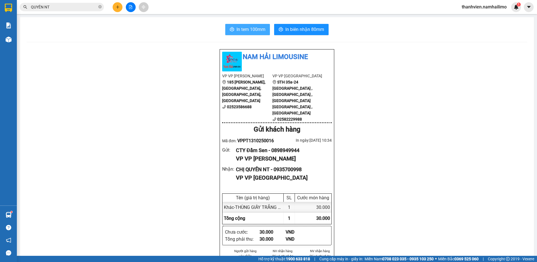
click at [255, 29] on span "In tem 100mm" at bounding box center [250, 29] width 29 height 7
click at [133, 9] on button at bounding box center [131, 7] width 10 height 10
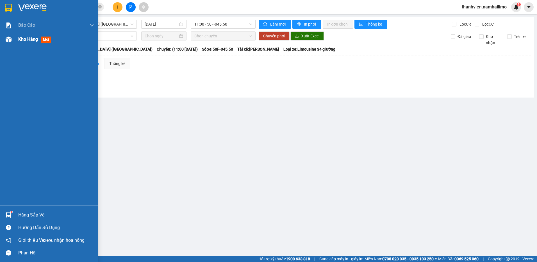
click at [20, 40] on span "Kho hàng" at bounding box center [28, 39] width 20 height 5
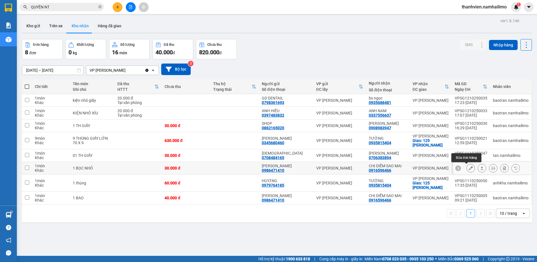
click at [469, 169] on icon at bounding box center [471, 168] width 4 height 4
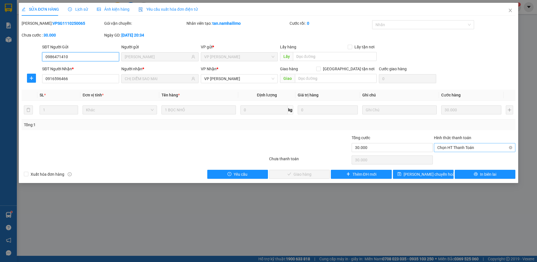
drag, startPoint x: 477, startPoint y: 147, endPoint x: 477, endPoint y: 152, distance: 4.8
click at [477, 152] on div "Chọn HT Thanh Toán" at bounding box center [474, 147] width 81 height 9
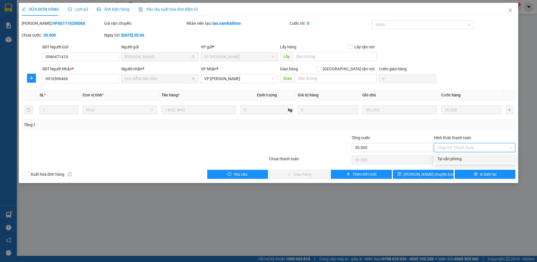
click at [474, 161] on div "Tại văn phòng" at bounding box center [474, 159] width 75 height 6
type input "0"
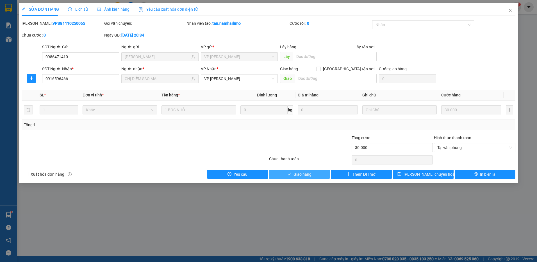
click at [320, 174] on button "Giao hàng" at bounding box center [299, 174] width 61 height 9
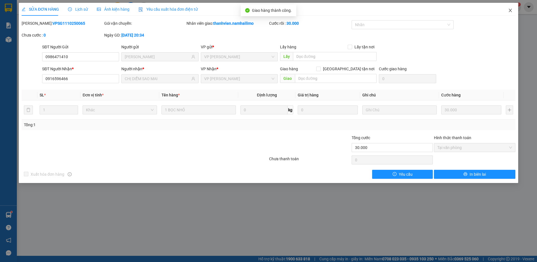
click at [510, 11] on icon "close" at bounding box center [510, 10] width 4 height 4
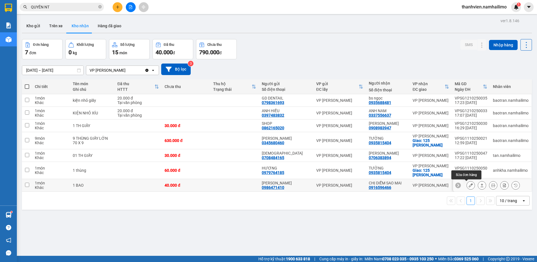
click at [469, 185] on icon at bounding box center [471, 185] width 4 height 4
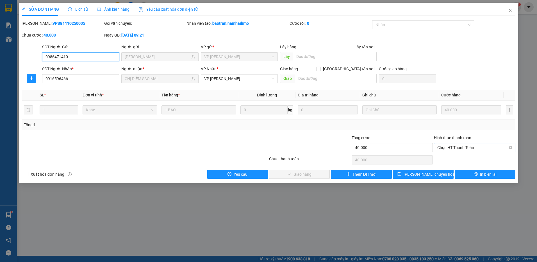
drag, startPoint x: 483, startPoint y: 144, endPoint x: 482, endPoint y: 149, distance: 5.2
click at [483, 147] on span "Chọn HT Thanh Toán" at bounding box center [474, 147] width 75 height 8
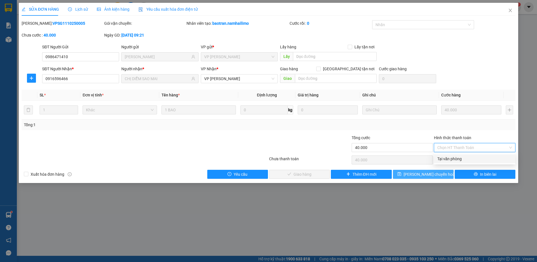
drag, startPoint x: 475, startPoint y: 160, endPoint x: 406, endPoint y: 173, distance: 69.7
click at [474, 161] on div "Tại văn phòng" at bounding box center [474, 159] width 75 height 6
type input "0"
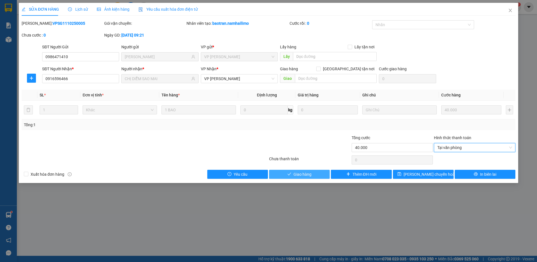
click at [302, 173] on span "Giao hàng" at bounding box center [302, 174] width 18 height 6
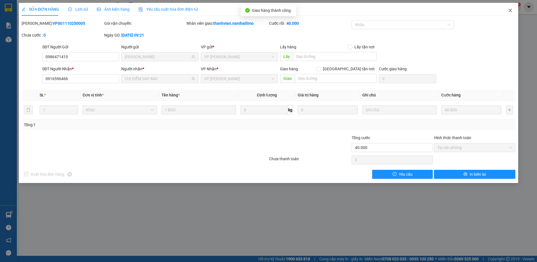
click at [512, 10] on icon "close" at bounding box center [510, 10] width 4 height 4
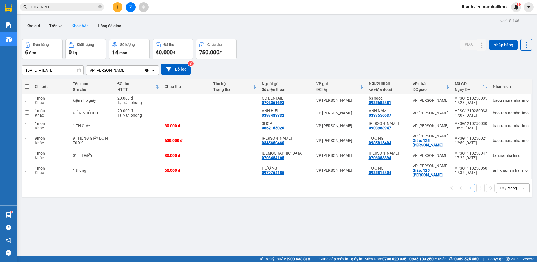
drag, startPoint x: 252, startPoint y: 227, endPoint x: 260, endPoint y: 218, distance: 12.5
click at [252, 226] on div "ver 1.8.146 Kho gửi Trên xe Kho nhận Hàng đã giao Đơn hàng 6 đơn Khối lượng 0 k…" at bounding box center [277, 148] width 514 height 262
drag, startPoint x: 186, startPoint y: 238, endPoint x: 188, endPoint y: 234, distance: 4.4
click at [187, 237] on div "ver 1.8.146 Kho gửi Trên xe Kho nhận Hàng đã giao Đơn hàng 6 đơn Khối lượng 0 k…" at bounding box center [277, 148] width 514 height 262
click at [117, 7] on icon "plus" at bounding box center [117, 7] width 3 height 0
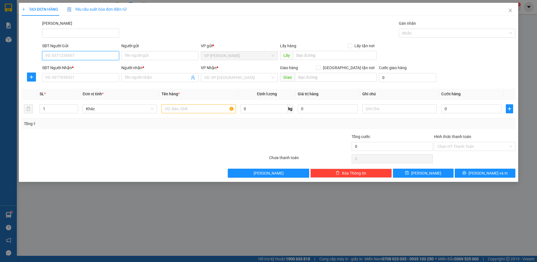
click at [63, 56] on input "SĐT Người Gửi" at bounding box center [80, 55] width 77 height 9
type input "0984268465"
drag, startPoint x: 86, startPoint y: 67, endPoint x: 95, endPoint y: 85, distance: 19.5
click at [87, 67] on div "0984268465 - hoàng" at bounding box center [80, 67] width 70 height 6
type input "hoàng"
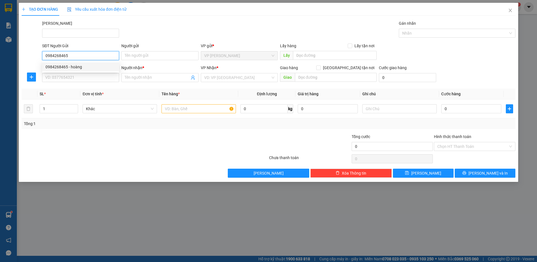
type input "0934187001"
type input "anh thư"
type input "30.000"
type input "0984268465"
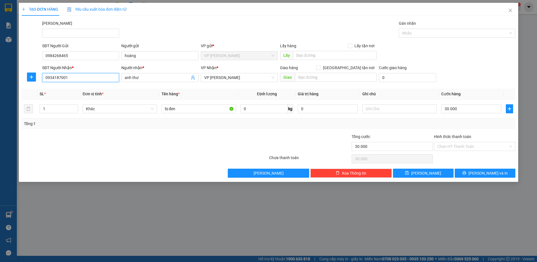
click at [81, 79] on input "0934187001" at bounding box center [80, 77] width 77 height 9
click at [76, 79] on input "0934187001" at bounding box center [80, 77] width 77 height 9
click at [77, 88] on div "0702345895 - [GEOGRAPHIC_DATA]" at bounding box center [80, 89] width 70 height 6
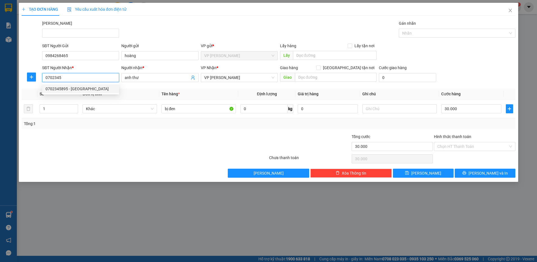
type input "0702345895"
type input "ĐỨC"
type input "0702345895"
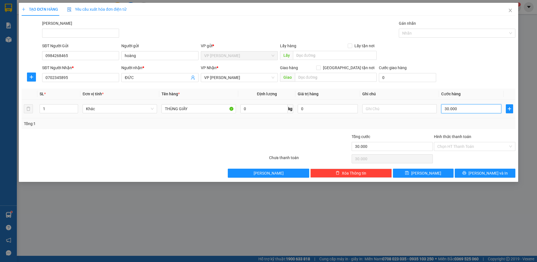
click at [463, 110] on input "30.000" at bounding box center [471, 108] width 60 height 9
type input "4"
type input "40"
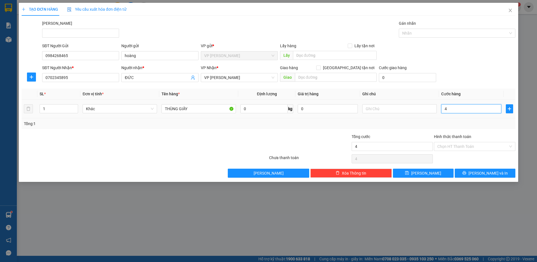
type input "40"
type input "40.000"
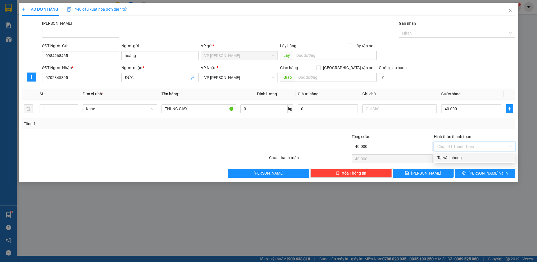
click at [480, 145] on input "Hình thức thanh toán" at bounding box center [472, 146] width 71 height 8
click at [473, 157] on div "Tại văn phòng" at bounding box center [474, 157] width 75 height 6
type input "0"
click at [471, 174] on button "[PERSON_NAME] và In" at bounding box center [485, 172] width 61 height 9
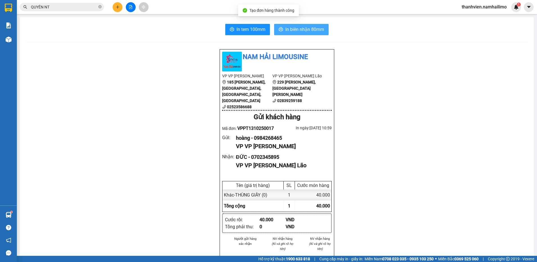
drag, startPoint x: 300, startPoint y: 31, endPoint x: 302, endPoint y: 28, distance: 3.4
click at [300, 30] on span "In biên nhận 80mm" at bounding box center [304, 29] width 39 height 7
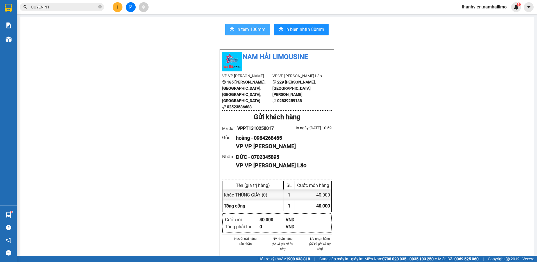
drag, startPoint x: 253, startPoint y: 29, endPoint x: 256, endPoint y: 28, distance: 3.0
click at [253, 29] on span "In tem 100mm" at bounding box center [250, 29] width 29 height 7
drag, startPoint x: 96, startPoint y: 227, endPoint x: 100, endPoint y: 220, distance: 8.2
click at [118, 5] on button at bounding box center [118, 7] width 10 height 10
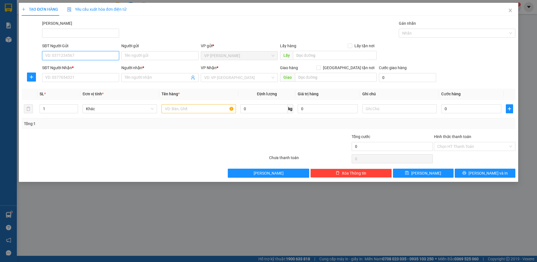
click at [92, 57] on input "SĐT Người Gửi" at bounding box center [80, 55] width 77 height 9
click at [59, 56] on input "0945786157" at bounding box center [80, 55] width 77 height 9
type input "0945766157"
click at [75, 68] on div "0945766157 - HẰNG" at bounding box center [80, 67] width 70 height 6
type input "HẰNG"
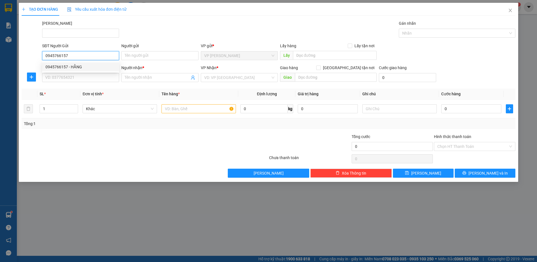
type input "0947179954"
type input "HÂN"
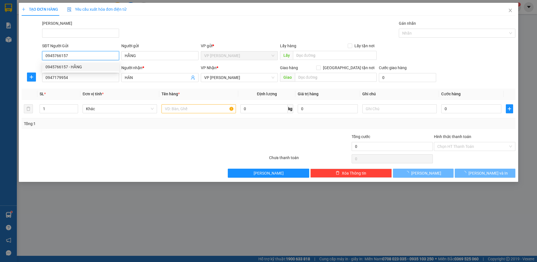
type input "30.000"
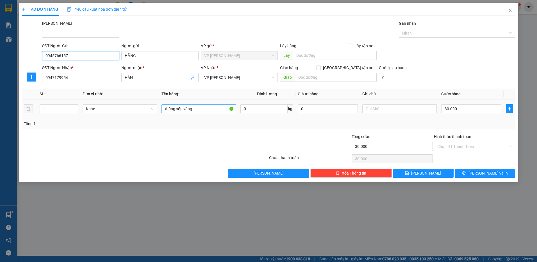
type input "0945766157"
click at [204, 106] on input "thùng xốp vàng" at bounding box center [198, 108] width 74 height 9
type input "thùng giấy"
click at [477, 145] on input "Hình thức thanh toán" at bounding box center [472, 146] width 71 height 8
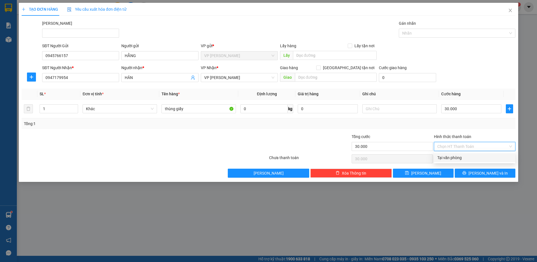
drag, startPoint x: 475, startPoint y: 154, endPoint x: 477, endPoint y: 178, distance: 23.8
click at [475, 156] on div "Tại văn phòng" at bounding box center [474, 157] width 75 height 6
type input "0"
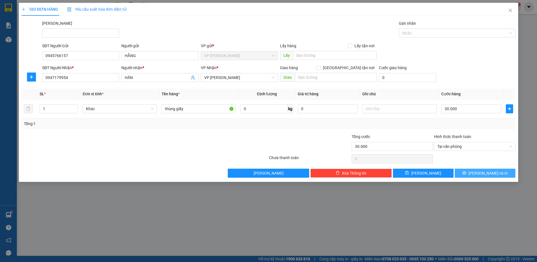
drag, startPoint x: 467, startPoint y: 174, endPoint x: 466, endPoint y: 181, distance: 7.3
click at [467, 174] on button "[PERSON_NAME] và In" at bounding box center [485, 172] width 61 height 9
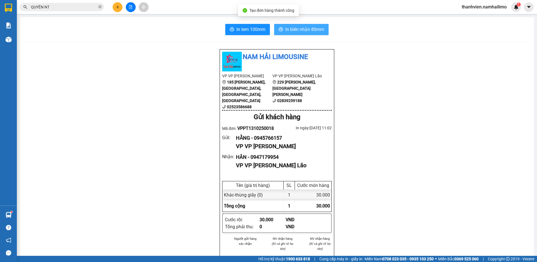
click at [311, 29] on span "In biên nhận 80mm" at bounding box center [304, 29] width 39 height 7
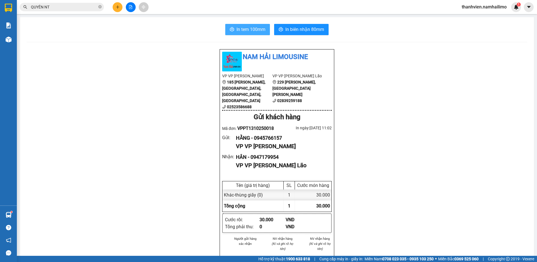
click at [256, 29] on span "In tem 100mm" at bounding box center [250, 29] width 29 height 7
drag, startPoint x: 170, startPoint y: 246, endPoint x: 174, endPoint y: 239, distance: 8.2
click at [129, 8] on icon "file-add" at bounding box center [131, 7] width 4 height 4
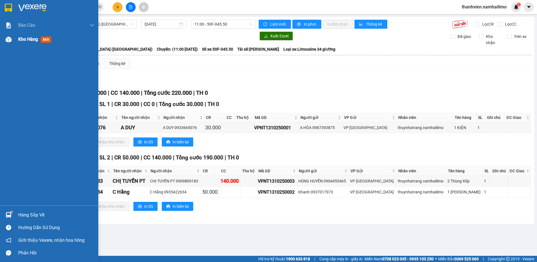
click at [23, 40] on div "Xuất Excel Đã giao Kho nhận Trên xe" at bounding box center [276, 38] width 509 height 14
click at [25, 37] on span "Kho hàng" at bounding box center [28, 39] width 20 height 5
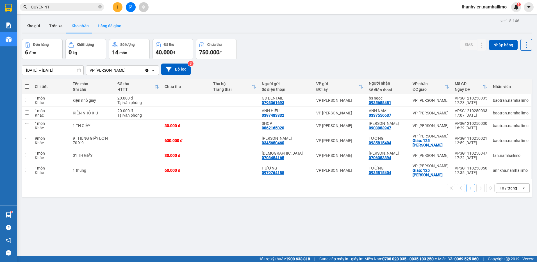
click at [108, 26] on button "Hàng đã giao" at bounding box center [109, 25] width 33 height 13
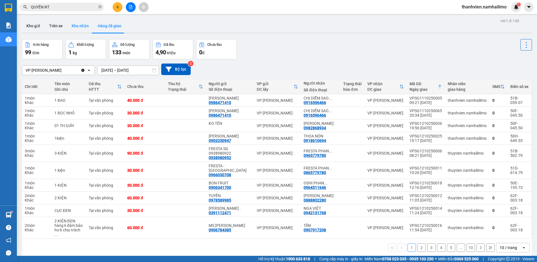
click at [78, 26] on button "Kho nhận" at bounding box center [80, 25] width 26 height 13
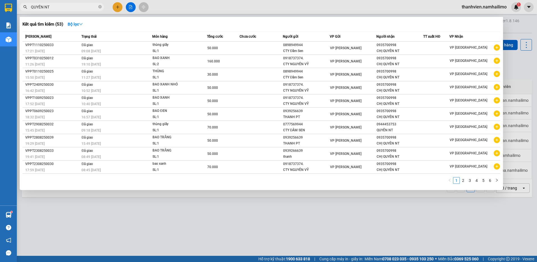
click at [66, 7] on input "QUYÊN NT" at bounding box center [64, 7] width 66 height 6
type input "Q"
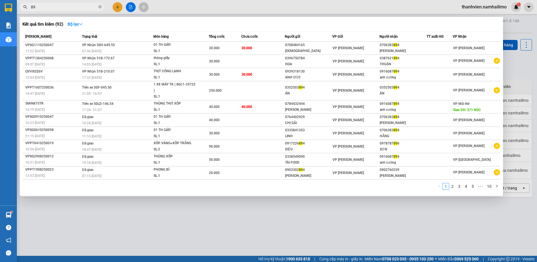
type input "8"
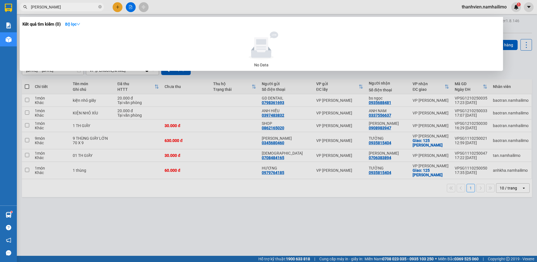
click at [36, 7] on input "[PERSON_NAME]" at bounding box center [64, 7] width 66 height 6
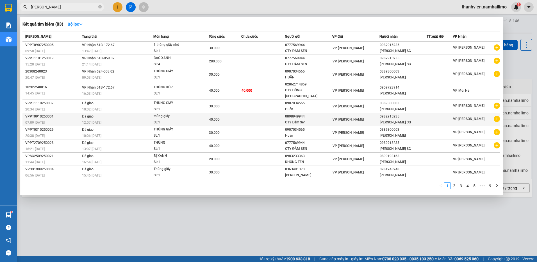
type input "[PERSON_NAME]"
click at [494, 116] on icon "plus-circle" at bounding box center [497, 119] width 6 height 6
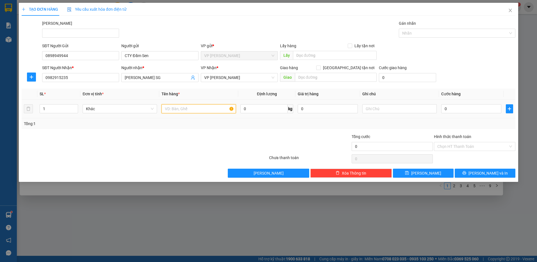
click at [192, 110] on input "text" at bounding box center [198, 108] width 74 height 9
type input "thùng giấy"
click at [450, 108] on input "0" at bounding box center [471, 108] width 60 height 9
type input "4"
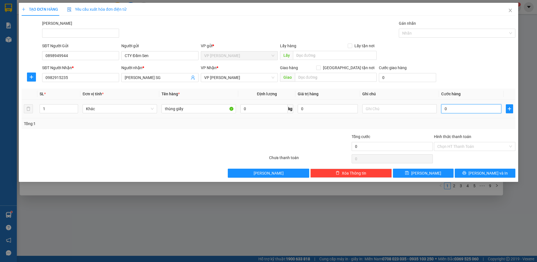
type input "4"
type input "40"
type input "40.000"
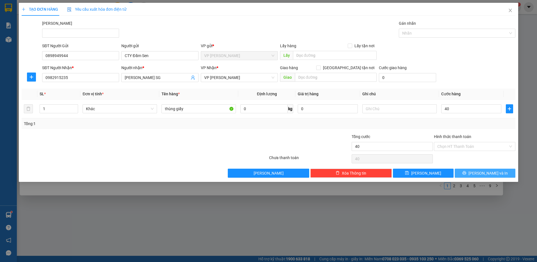
type input "40.000"
click at [468, 172] on button "[PERSON_NAME] và In" at bounding box center [485, 172] width 61 height 9
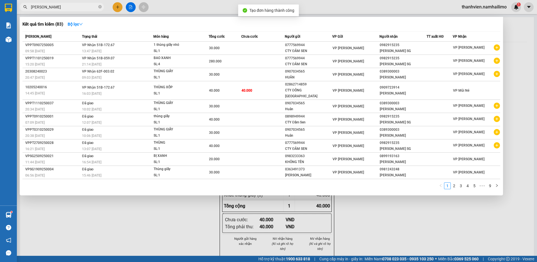
drag, startPoint x: 401, startPoint y: 228, endPoint x: 391, endPoint y: 222, distance: 11.6
click at [399, 227] on div at bounding box center [268, 131] width 537 height 262
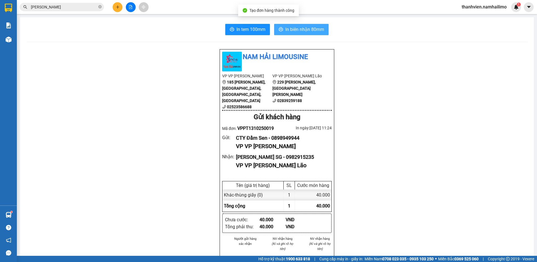
drag, startPoint x: 317, startPoint y: 29, endPoint x: 316, endPoint y: 24, distance: 5.1
click at [317, 29] on span "In biên nhận 80mm" at bounding box center [304, 29] width 39 height 7
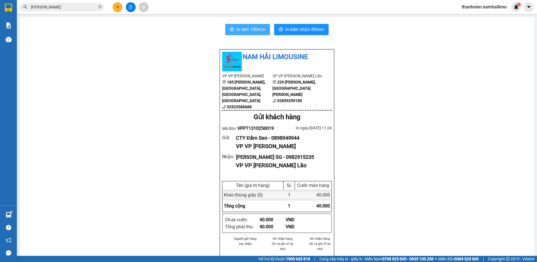
click at [257, 29] on span "In tem 100mm" at bounding box center [250, 29] width 29 height 7
click at [131, 6] on icon "file-add" at bounding box center [131, 7] width 4 height 4
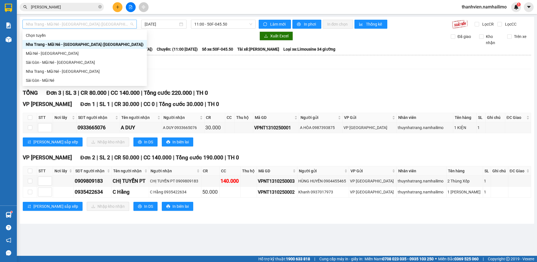
click at [102, 25] on span "Nha Trang - Mũi Né - [GEOGRAPHIC_DATA] ([GEOGRAPHIC_DATA])" at bounding box center [80, 24] width 108 height 8
click at [76, 79] on div "Sài Gòn - Mũi Né" at bounding box center [85, 80] width 118 height 6
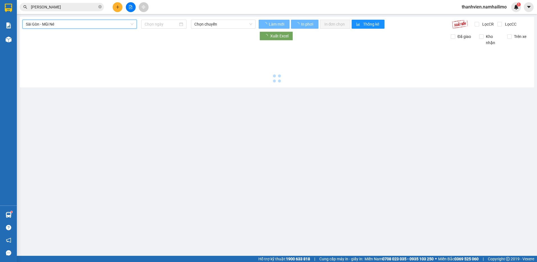
type input "[DATE]"
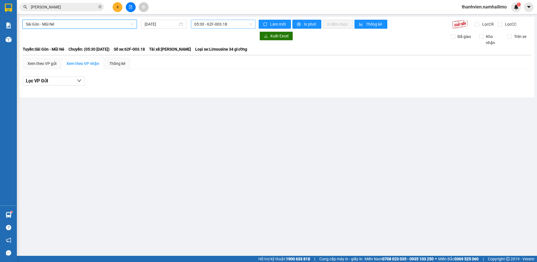
click at [249, 26] on span "05:30 - 62F-003.18" at bounding box center [223, 24] width 58 height 8
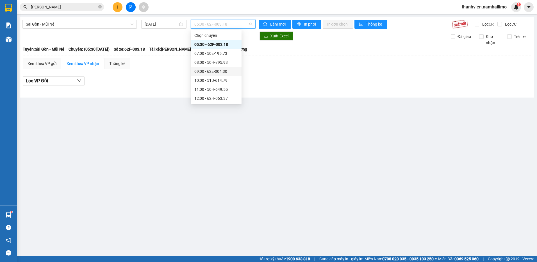
click at [225, 70] on div "09:00 - 62E-004.30" at bounding box center [216, 71] width 44 height 6
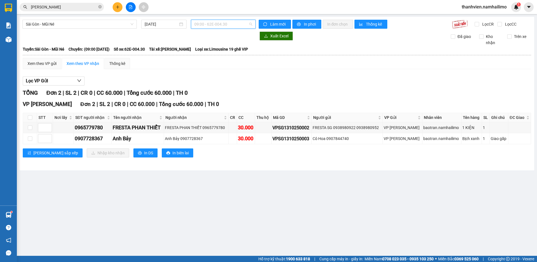
click at [233, 23] on span "09:00 - 62E-004.30" at bounding box center [223, 24] width 58 height 8
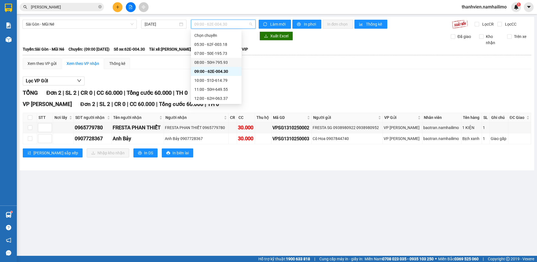
click at [231, 61] on div "08:00 - 50H-795.93" at bounding box center [216, 62] width 44 height 6
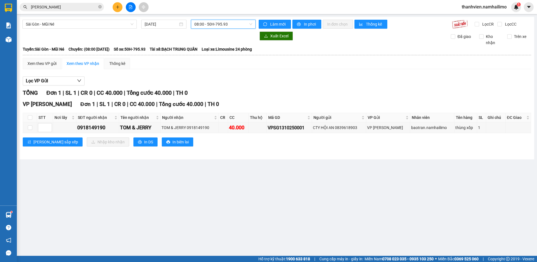
click at [131, 6] on icon "file-add" at bounding box center [130, 7] width 3 height 4
click at [121, 8] on button at bounding box center [118, 7] width 10 height 10
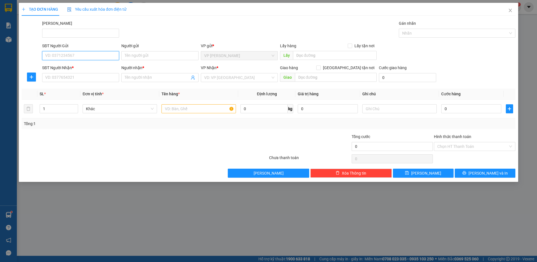
click at [103, 58] on input "SĐT Người Gửi" at bounding box center [80, 55] width 77 height 9
type input "0336366151"
click at [104, 67] on div "0336366151 - SƯƠNG" at bounding box center [80, 67] width 70 height 6
type input "SƯƠNG"
type input "0978593819"
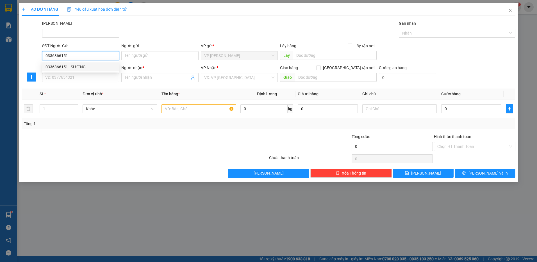
type input "THÚY"
type input "30.000"
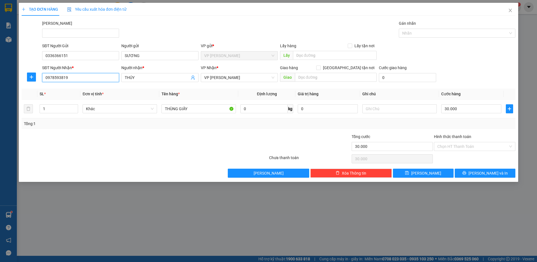
click at [75, 80] on input "0978593819" at bounding box center [80, 77] width 77 height 9
click at [143, 76] on input "THÚY" at bounding box center [157, 77] width 65 height 6
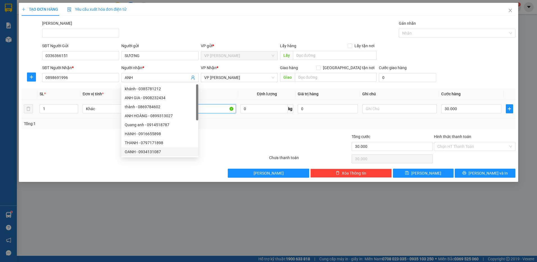
click at [214, 109] on input "THÙNG GIẤY" at bounding box center [198, 108] width 74 height 9
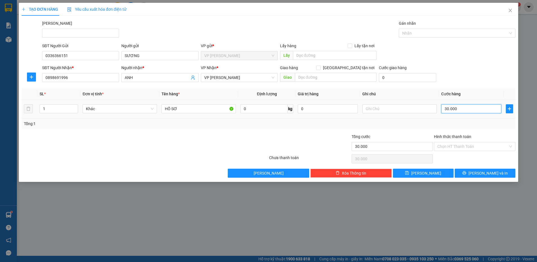
click at [466, 109] on input "30.000" at bounding box center [471, 108] width 60 height 9
click at [479, 145] on input "Hình thức thanh toán" at bounding box center [472, 146] width 71 height 8
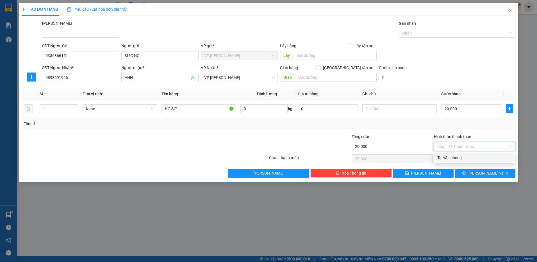
click at [481, 160] on div "Tại văn phòng" at bounding box center [474, 157] width 75 height 6
click at [471, 172] on button "[PERSON_NAME] và In" at bounding box center [485, 172] width 61 height 9
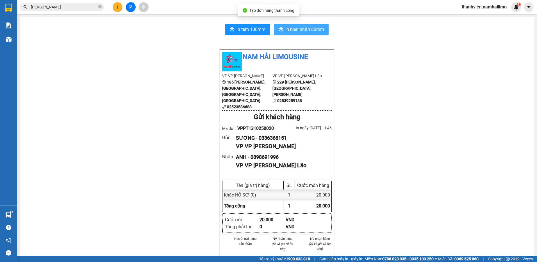
click at [315, 33] on span "In biên nhận 80mm" at bounding box center [304, 29] width 39 height 7
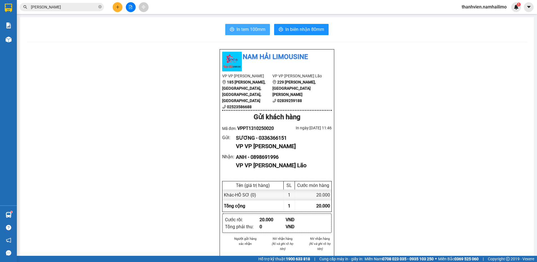
click at [255, 31] on span "In tem 100mm" at bounding box center [250, 29] width 29 height 7
click at [253, 29] on span "In tem 100mm" at bounding box center [250, 29] width 29 height 7
click at [129, 8] on icon "file-add" at bounding box center [131, 7] width 4 height 4
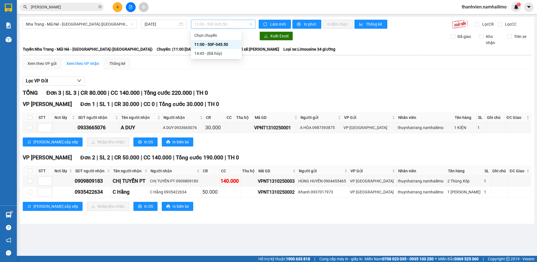
click at [242, 25] on span "11:00 - 50F-045.50" at bounding box center [223, 24] width 58 height 8
click at [100, 23] on span "Nha Trang - Mũi Né - [GEOGRAPHIC_DATA] ([GEOGRAPHIC_DATA])" at bounding box center [80, 24] width 108 height 8
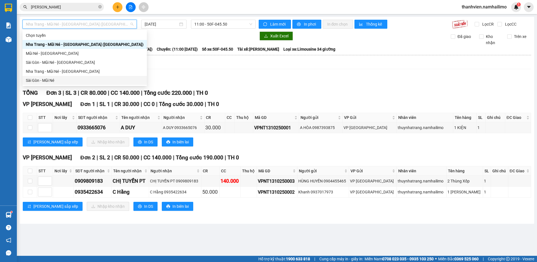
click at [58, 80] on div "Sài Gòn - Mũi Né" at bounding box center [85, 80] width 118 height 6
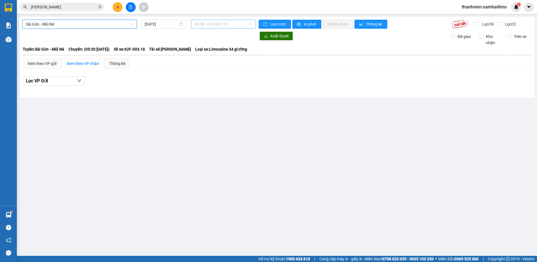
click at [235, 22] on span "05:30 - 62F-003.18" at bounding box center [223, 24] width 58 height 8
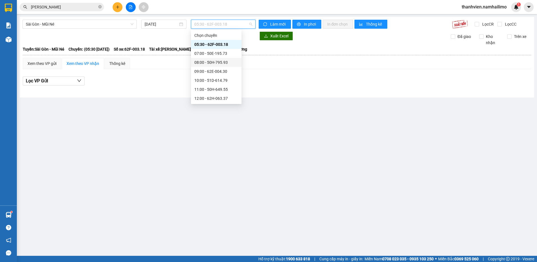
click at [225, 62] on div "08:00 - 50H-795.93" at bounding box center [216, 62] width 44 height 6
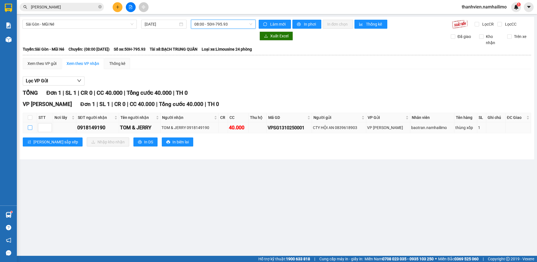
click at [29, 128] on input "checkbox" at bounding box center [30, 127] width 4 height 4
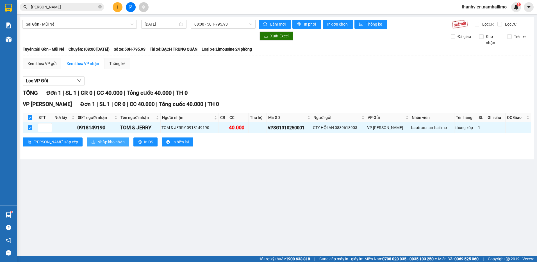
click at [97, 142] on span "Nhập kho nhận" at bounding box center [110, 142] width 27 height 6
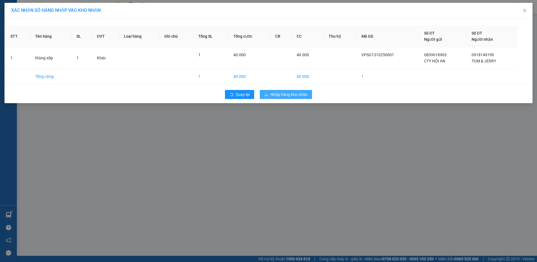
click at [293, 93] on span "Nhập hàng kho nhận" at bounding box center [288, 94] width 37 height 6
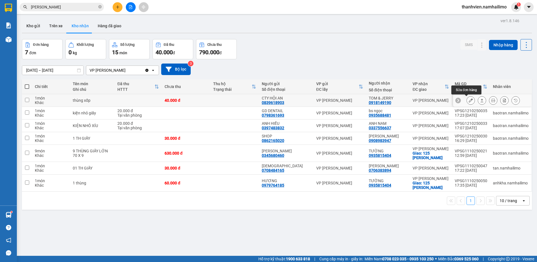
click at [469, 101] on icon at bounding box center [471, 100] width 4 height 4
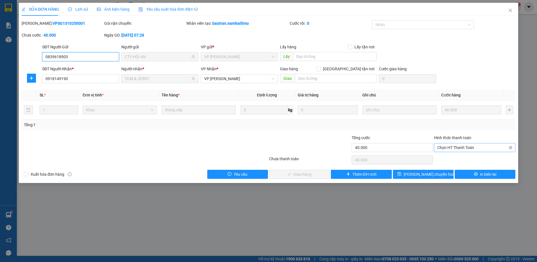
click at [465, 145] on span "Chọn HT Thanh Toán" at bounding box center [474, 147] width 75 height 8
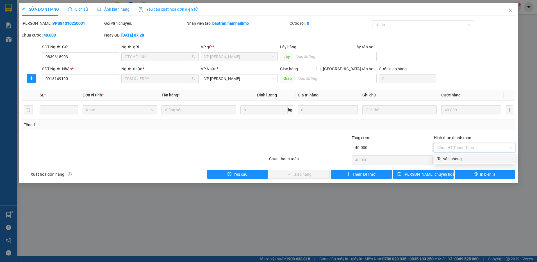
click at [460, 156] on div "Tại văn phòng" at bounding box center [474, 159] width 75 height 6
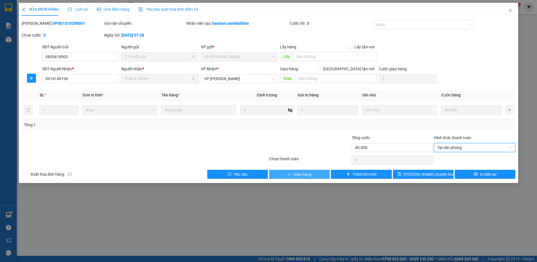
drag, startPoint x: 309, startPoint y: 175, endPoint x: 311, endPoint y: 177, distance: 3.2
click at [311, 175] on span "Giao hàng" at bounding box center [302, 174] width 18 height 6
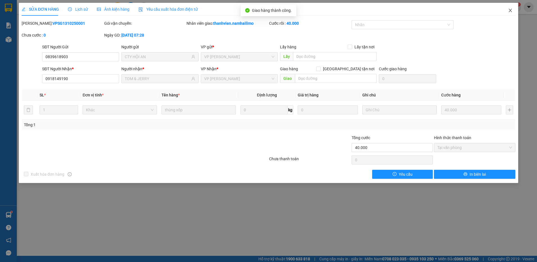
click at [509, 11] on icon "close" at bounding box center [510, 10] width 4 height 4
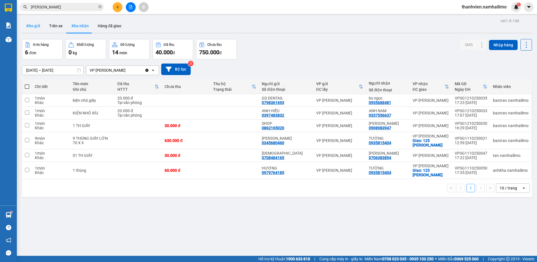
drag, startPoint x: 33, startPoint y: 26, endPoint x: 25, endPoint y: 34, distance: 11.3
click at [32, 27] on button "Kho gửi" at bounding box center [33, 25] width 23 height 13
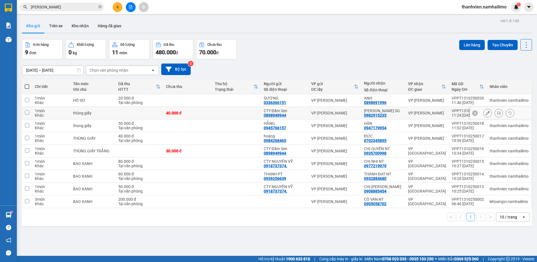
click at [420, 114] on div "VP [PERSON_NAME]" at bounding box center [427, 113] width 38 height 4
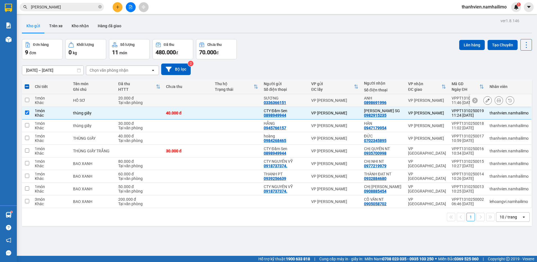
click at [426, 99] on div "VP [PERSON_NAME]" at bounding box center [427, 100] width 38 height 4
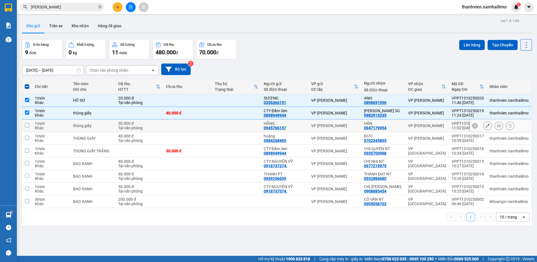
drag, startPoint x: 423, startPoint y: 127, endPoint x: 419, endPoint y: 137, distance: 10.7
click at [423, 128] on td "VP [PERSON_NAME]" at bounding box center [427, 125] width 44 height 13
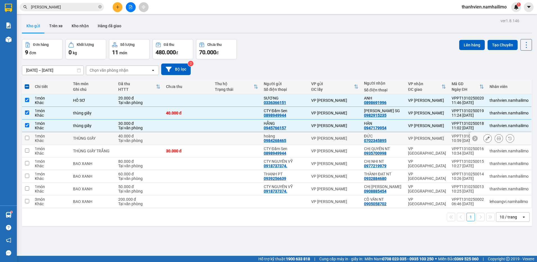
click at [423, 138] on div "VP [PERSON_NAME]" at bounding box center [427, 138] width 38 height 4
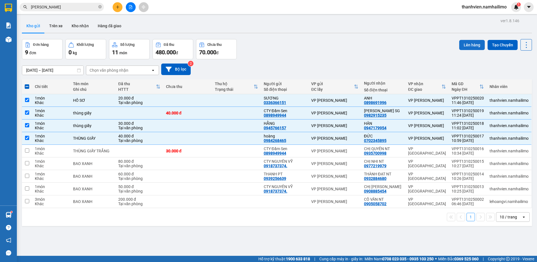
click at [467, 45] on button "Lên hàng" at bounding box center [472, 45] width 26 height 10
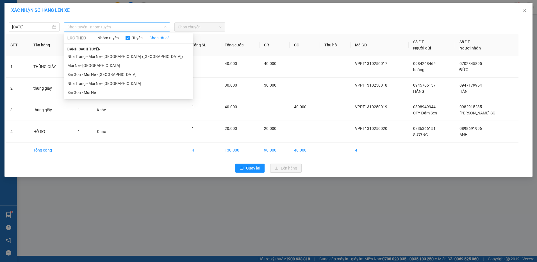
click at [128, 26] on span "Chọn tuyến - nhóm tuyến" at bounding box center [116, 27] width 99 height 8
click at [106, 68] on li "Mũi Né - [GEOGRAPHIC_DATA]" at bounding box center [128, 65] width 129 height 9
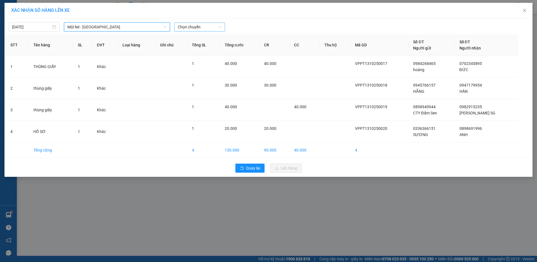
click at [218, 26] on span "Chọn chuyến" at bounding box center [200, 27] width 44 height 8
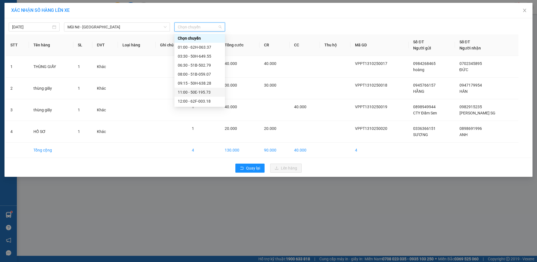
click at [213, 92] on div "11:00 - 50E-195.73" at bounding box center [200, 92] width 44 height 6
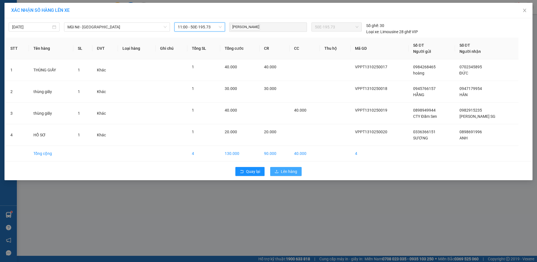
click at [287, 170] on span "Lên hàng" at bounding box center [289, 171] width 16 height 6
